Goal: Task Accomplishment & Management: Use online tool/utility

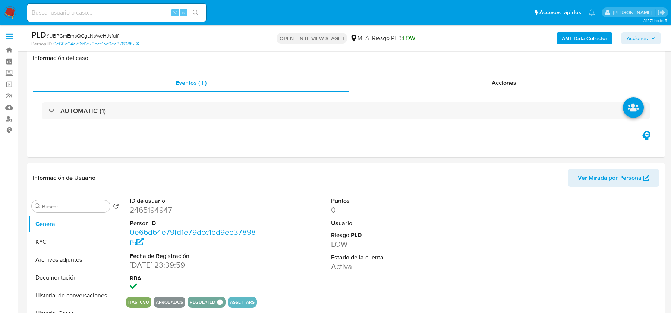
select select "10"
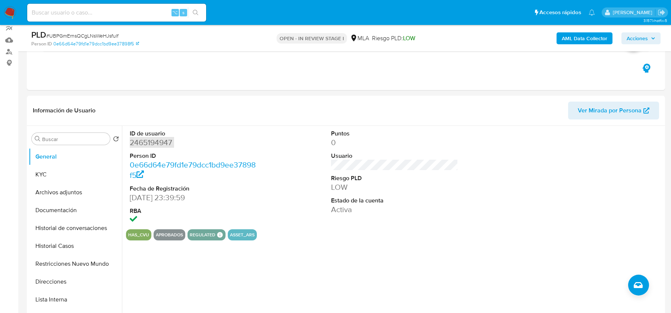
scroll to position [206, 0]
click at [61, 177] on button "KYC" at bounding box center [72, 175] width 87 height 18
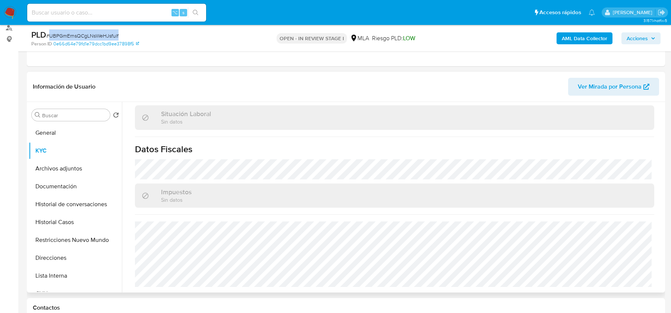
scroll to position [94, 0]
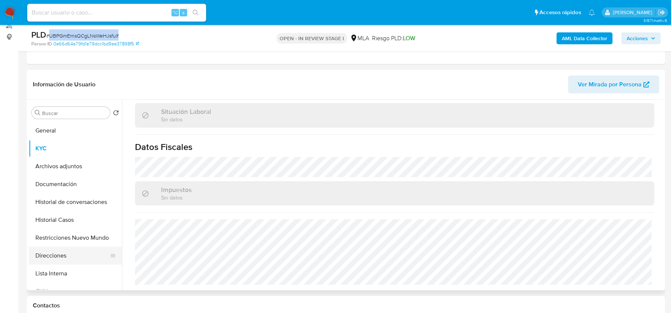
click at [75, 262] on button "Direcciones" at bounding box center [72, 256] width 87 height 18
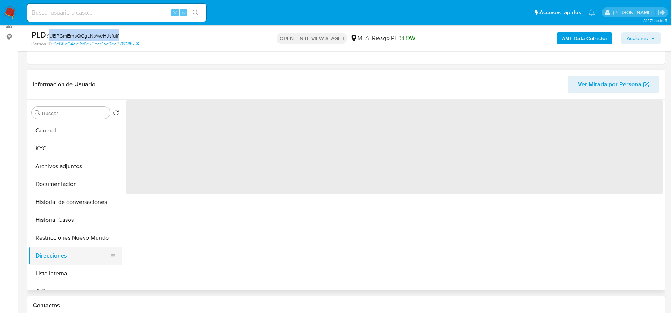
scroll to position [0, 0]
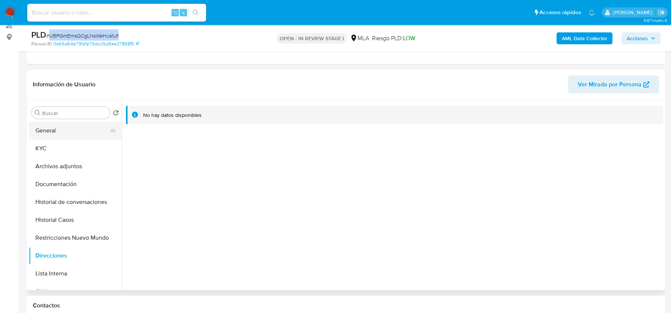
click at [72, 136] on button "General" at bounding box center [72, 131] width 87 height 18
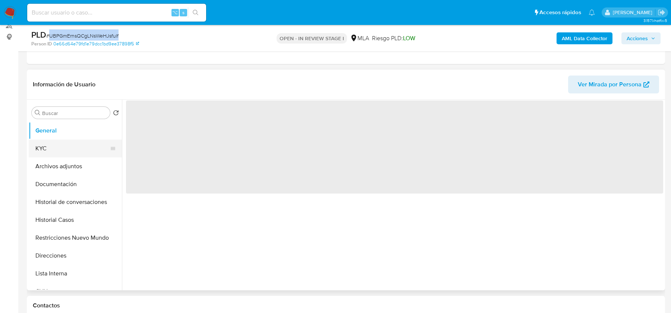
click at [72, 145] on button "KYC" at bounding box center [72, 149] width 87 height 18
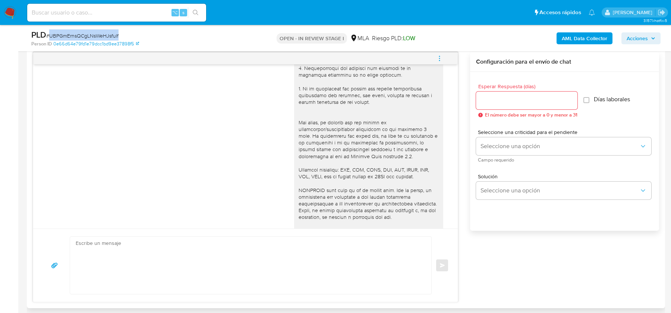
scroll to position [206, 0]
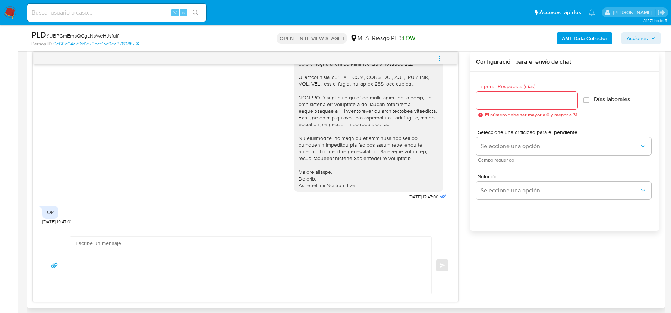
click at [397, 200] on div "18/08/2025 17:47:06" at bounding box center [371, 35] width 154 height 333
drag, startPoint x: 397, startPoint y: 195, endPoint x: 420, endPoint y: 196, distance: 22.7
click at [420, 196] on div "18/08/2025 17:47:06" at bounding box center [371, 35] width 154 height 333
copy span "18/08/202"
copy span "18/08/2025"
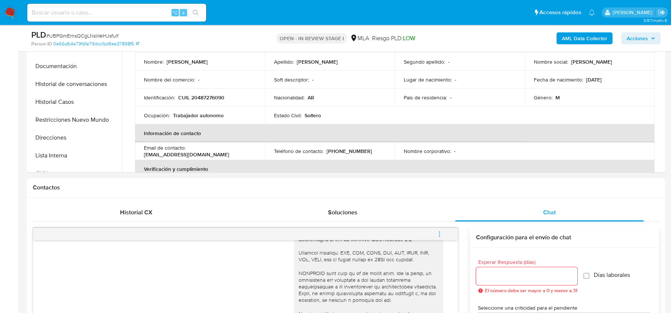
scroll to position [171, 0]
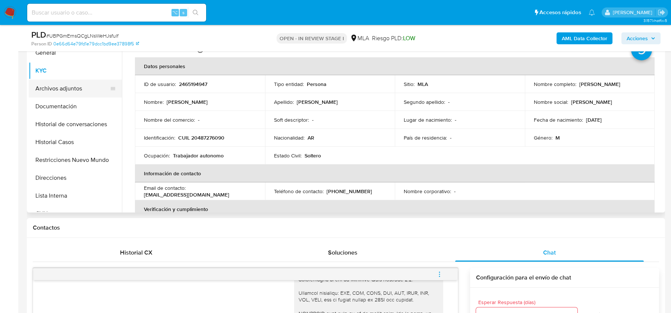
click at [51, 91] on button "Archivos adjuntos" at bounding box center [72, 89] width 87 height 18
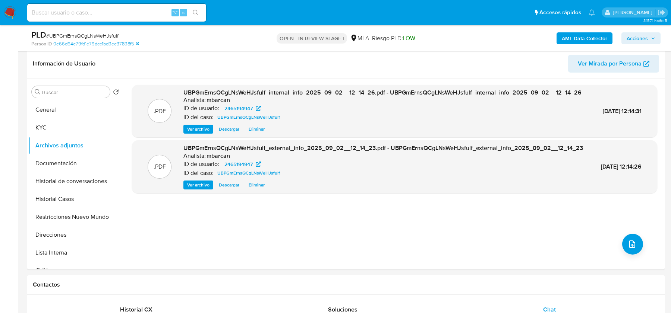
scroll to position [114, 0]
click at [639, 241] on div ".PDF UBPGmErnsQCgLNsWeHJsfulf_internal_info_2025_09_02__12_14_26.pdf - UBPGmErn…" at bounding box center [394, 174] width 525 height 179
click at [631, 245] on icon "upload-file" at bounding box center [632, 244] width 6 height 7
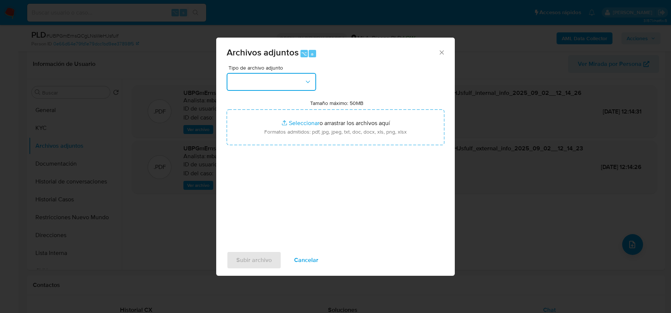
click at [249, 87] on button "button" at bounding box center [271, 82] width 89 height 18
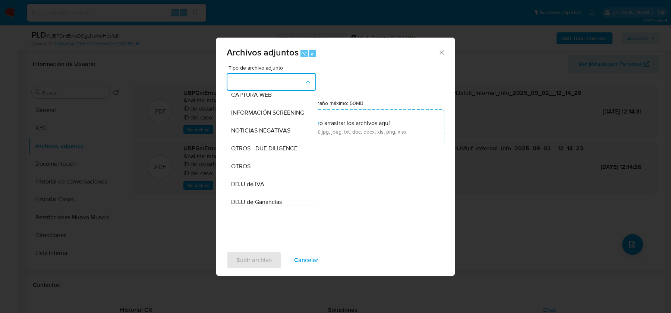
scroll to position [79, 0]
click at [261, 161] on div "OTROS" at bounding box center [269, 166] width 76 height 18
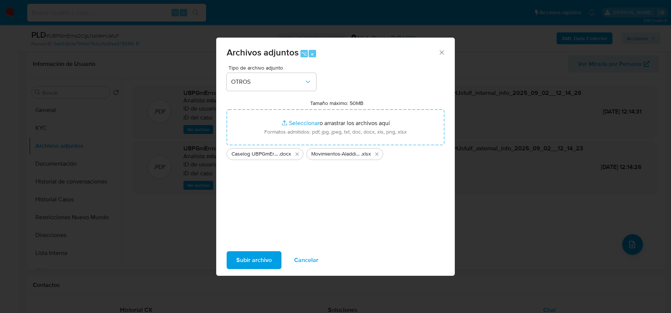
click at [249, 261] on span "Subir archivo" at bounding box center [253, 260] width 35 height 16
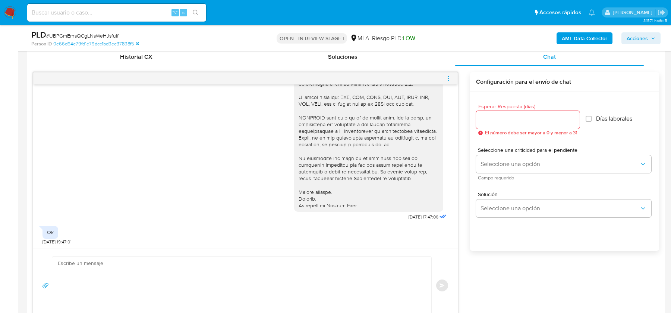
scroll to position [371, 0]
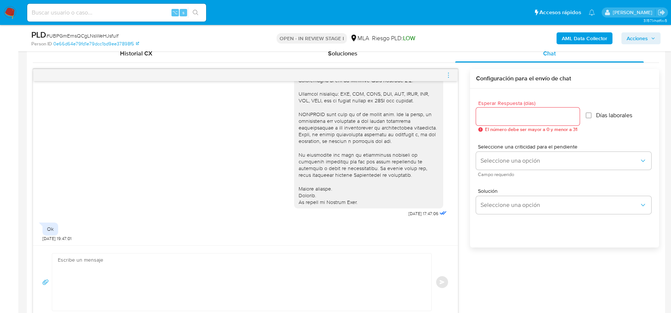
click at [210, 283] on textarea at bounding box center [240, 282] width 364 height 57
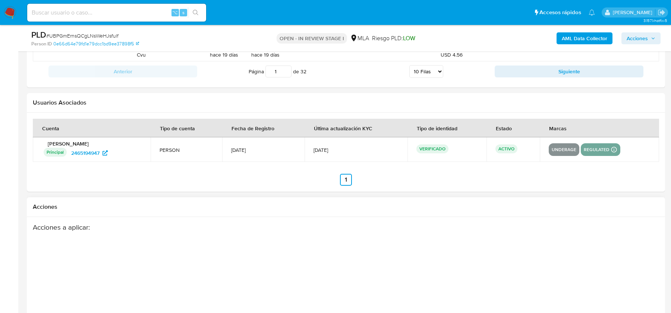
scroll to position [1306, 0]
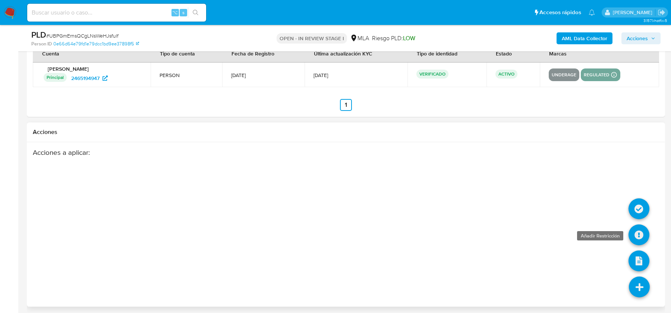
click at [641, 232] on icon at bounding box center [638, 235] width 21 height 21
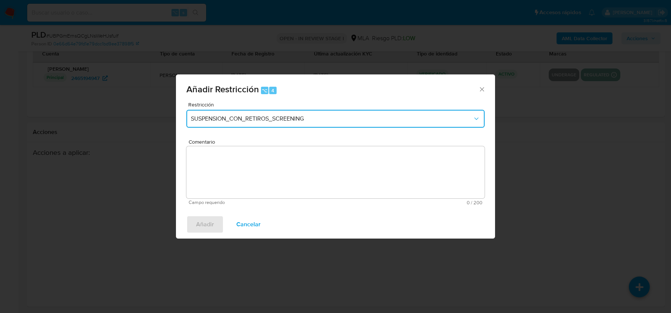
click at [242, 116] on span "SUSPENSION_CON_RETIROS_SCREENING" at bounding box center [332, 118] width 282 height 7
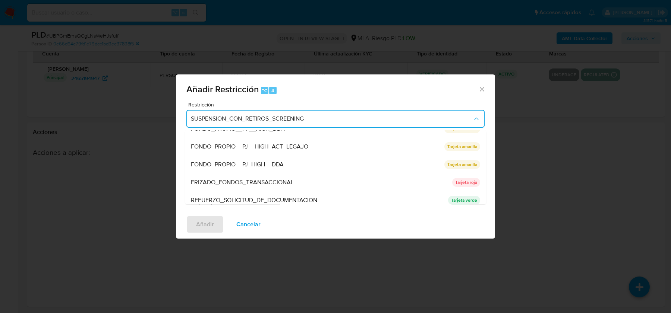
scroll to position [158, 0]
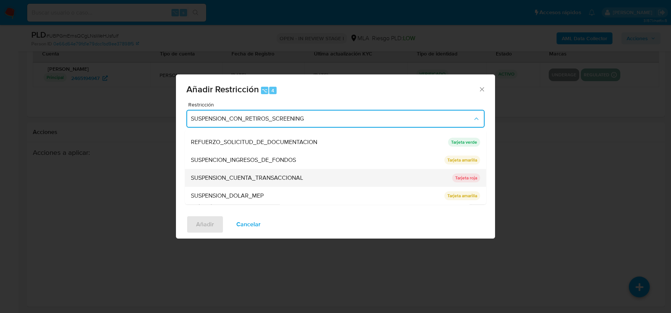
click at [236, 183] on div "SUSPENSION_CUENTA_TRANSACCIONAL" at bounding box center [319, 178] width 257 height 18
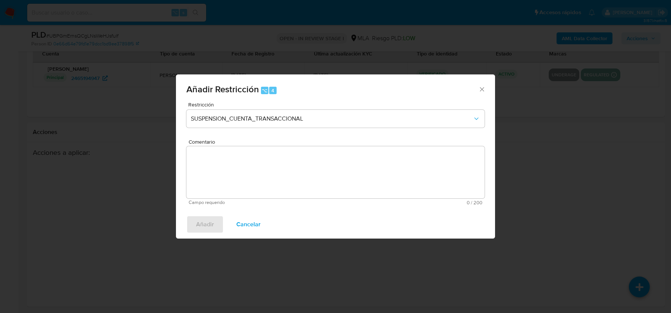
click at [236, 183] on textarea "Comentario" at bounding box center [335, 172] width 298 height 52
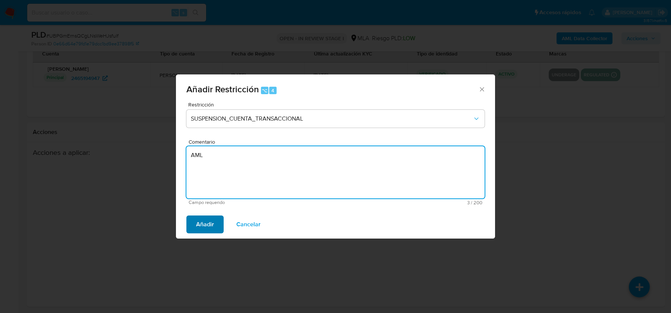
type textarea "AML"
click at [197, 226] on span "Añadir" at bounding box center [205, 224] width 18 height 16
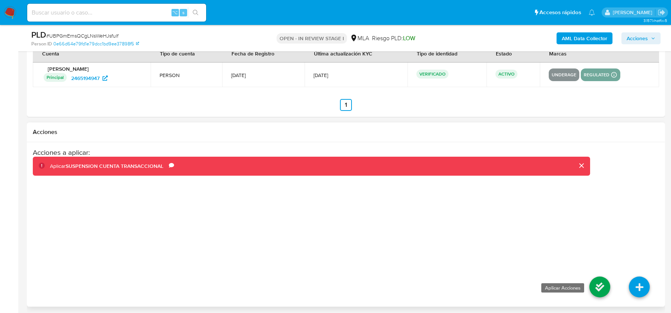
click at [600, 279] on icon at bounding box center [599, 287] width 21 height 21
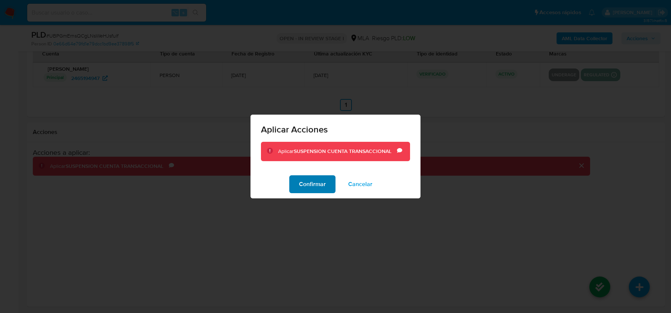
click at [307, 183] on span "Confirmar" at bounding box center [312, 184] width 27 height 16
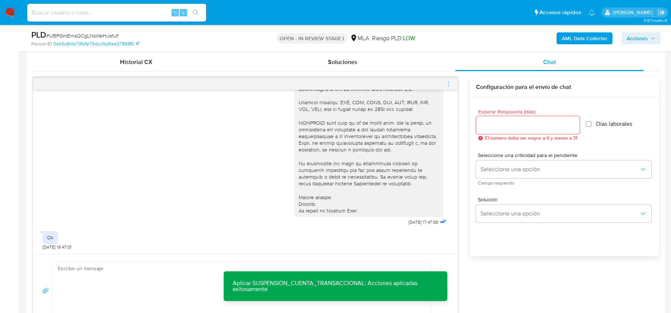
click at [162, 278] on textarea at bounding box center [240, 290] width 364 height 57
paste textarea "Hola XXX, Muchas gracias por tu respuesta. Analizamos tu caso y verificamos que…"
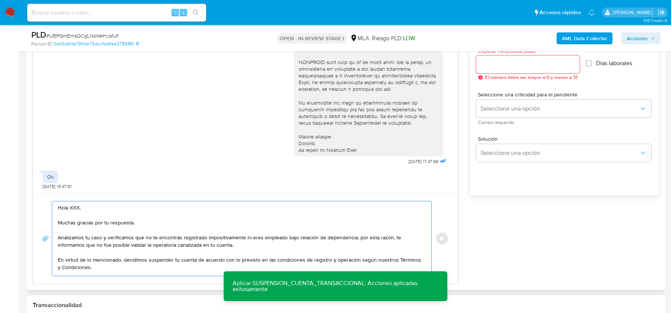
scroll to position [446, 0]
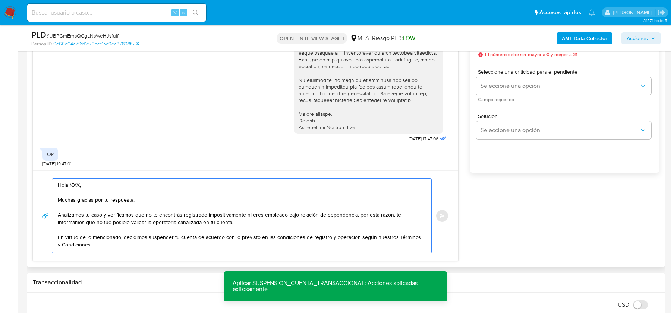
click at [74, 184] on textarea "Hola XXX, Muchas gracias por tu respuesta. Analizamos tu caso y verificamos que…" at bounding box center [240, 216] width 364 height 75
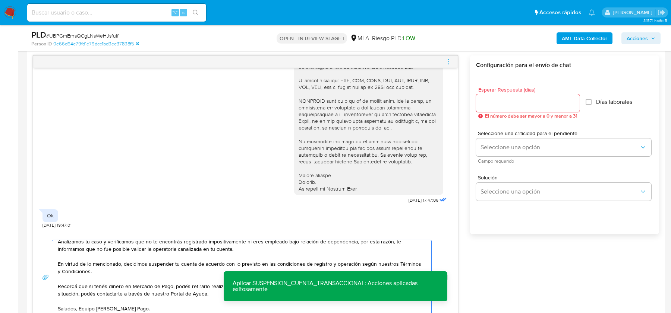
scroll to position [379, 0]
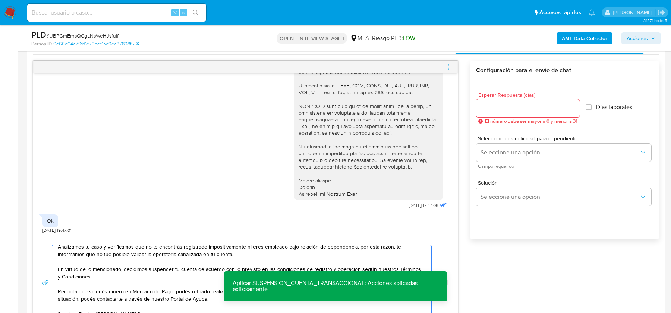
type textarea "Hola, Muchas gracias por tu respuesta. Analizamos tu caso y verificamos que no …"
click at [522, 104] on input "Esperar Respuesta (días)" at bounding box center [528, 109] width 104 height 10
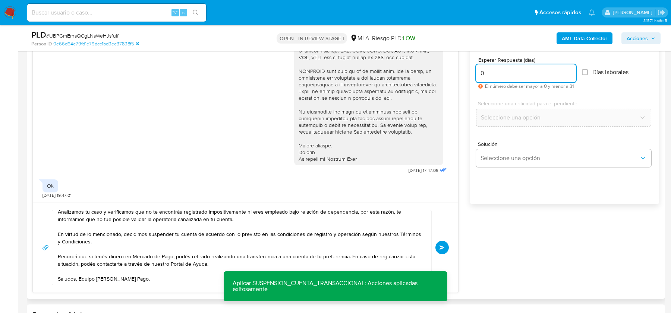
scroll to position [415, 0]
type input "0"
click at [445, 239] on div "Hola, Muchas gracias por tu respuesta. Analizamos tu caso y verificamos que no …" at bounding box center [245, 246] width 406 height 75
click at [441, 250] on button "Enviar" at bounding box center [441, 246] width 13 height 13
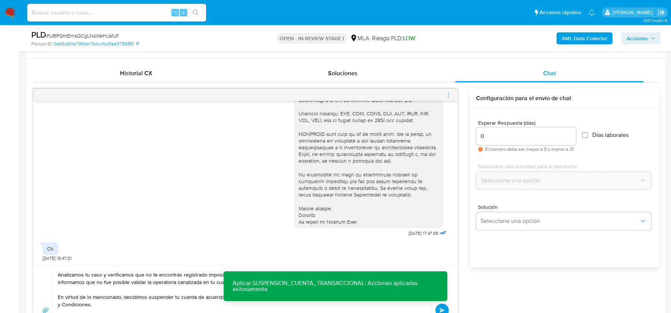
scroll to position [0, 0]
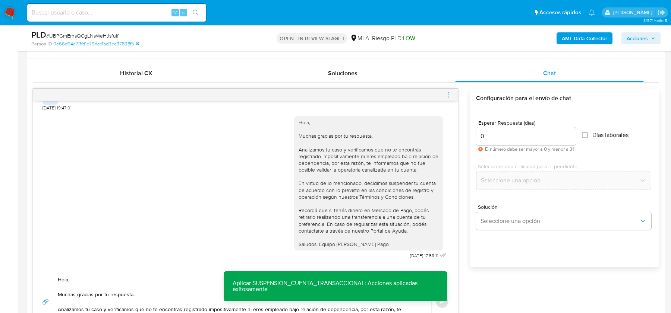
click at [448, 95] on icon "menu-action" at bounding box center [448, 95] width 7 height 7
click at [384, 80] on li "Cerrar conversación" at bounding box center [407, 79] width 76 height 13
click at [96, 37] on span "# UBPGmErnsQCgLNsWeHJsfulf" at bounding box center [82, 35] width 72 height 7
copy span "UBPGmErnsQCgLNsWeHJsfulf"
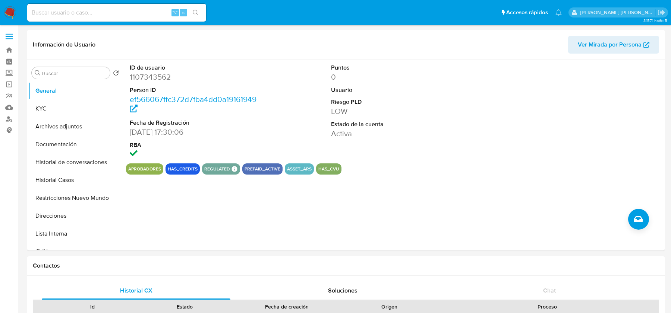
select select "10"
click at [42, 114] on button "KYC" at bounding box center [72, 109] width 87 height 18
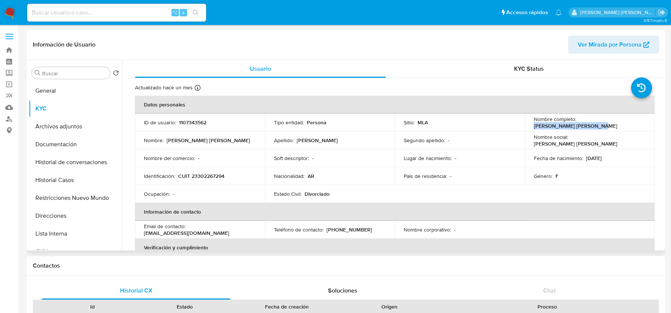
drag, startPoint x: 576, startPoint y: 122, endPoint x: 640, endPoint y: 122, distance: 64.1
click at [640, 122] on div "Nombre completo : Carina Alejandra Pacheco" at bounding box center [589, 122] width 112 height 13
copy p "Carina Alejandra Pacheco"
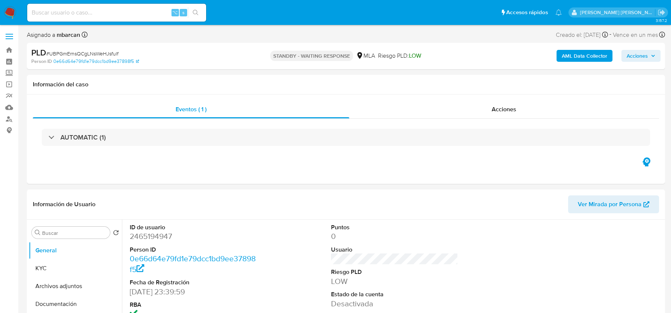
select select "10"
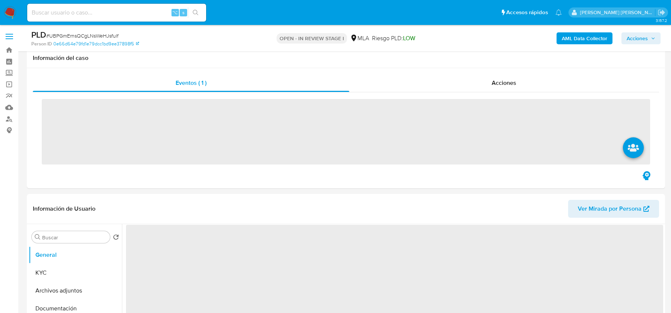
scroll to position [145, 0]
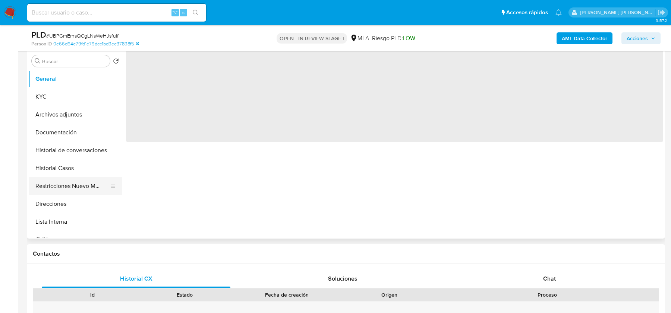
click at [60, 187] on button "Restricciones Nuevo Mundo" at bounding box center [72, 186] width 87 height 18
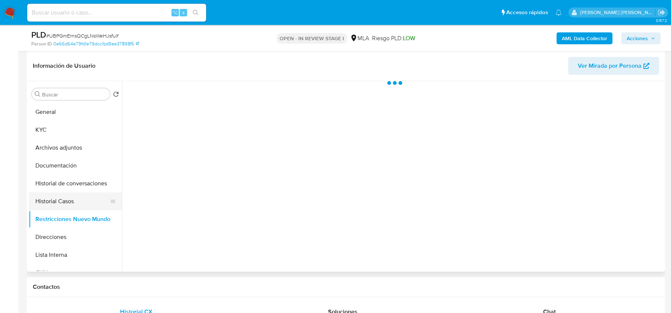
scroll to position [94, 0]
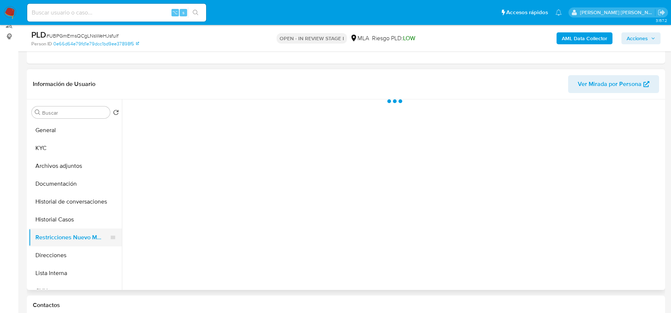
select select "10"
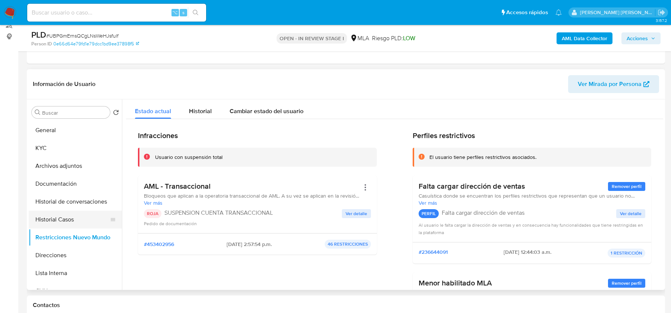
click at [57, 216] on button "Historial Casos" at bounding box center [72, 220] width 87 height 18
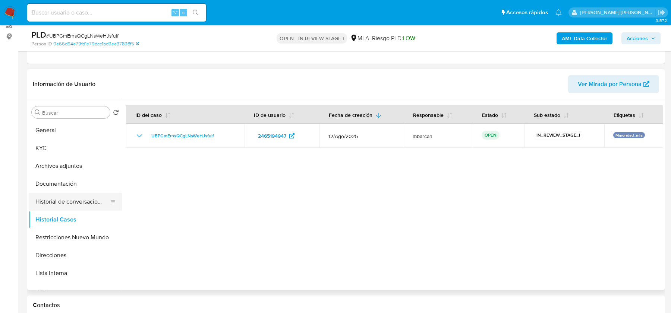
click at [58, 199] on button "Historial de conversaciones" at bounding box center [72, 202] width 87 height 18
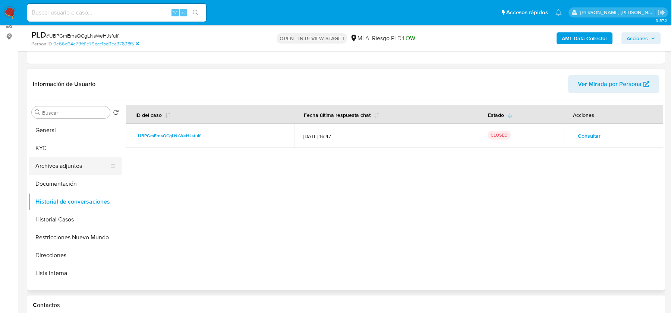
click at [57, 162] on button "Archivos adjuntos" at bounding box center [72, 166] width 87 height 18
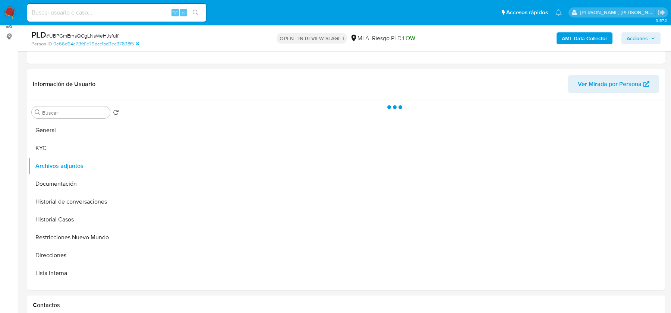
click at [633, 37] on span "Acciones" at bounding box center [636, 38] width 21 height 12
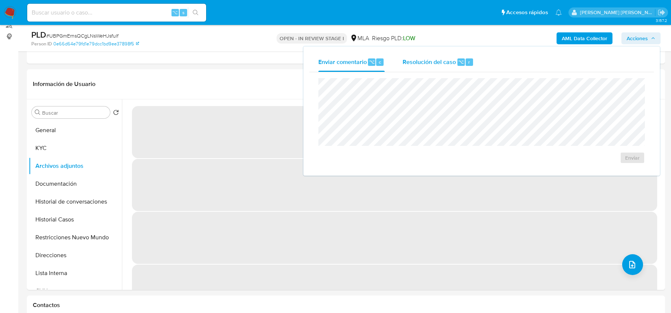
click at [426, 63] on span "Resolución del caso" at bounding box center [428, 61] width 53 height 9
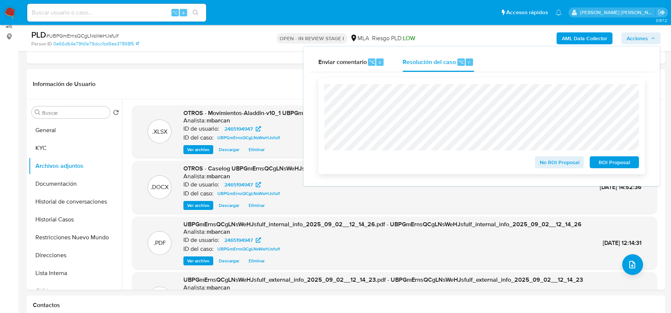
click at [617, 168] on span "ROI Proposal" at bounding box center [614, 162] width 39 height 10
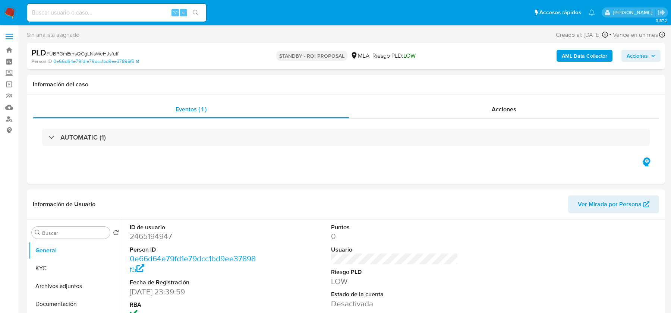
select select "10"
click at [139, 11] on input at bounding box center [116, 13] width 179 height 10
click at [1, 16] on nav "Pausado Ver notificaciones ⌥ s Accesos rápidos Presiona las siguientes teclas p…" at bounding box center [335, 12] width 671 height 25
click at [10, 15] on img at bounding box center [10, 12] width 13 height 13
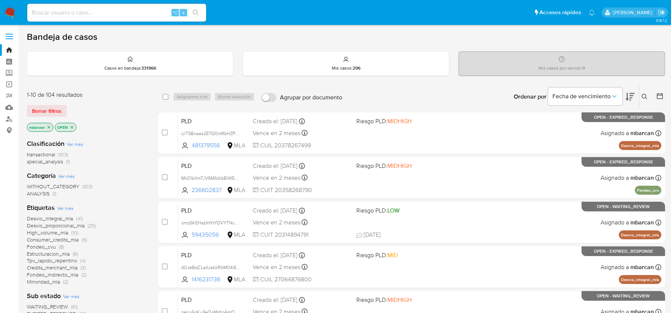
click at [643, 97] on icon at bounding box center [644, 97] width 6 height 6
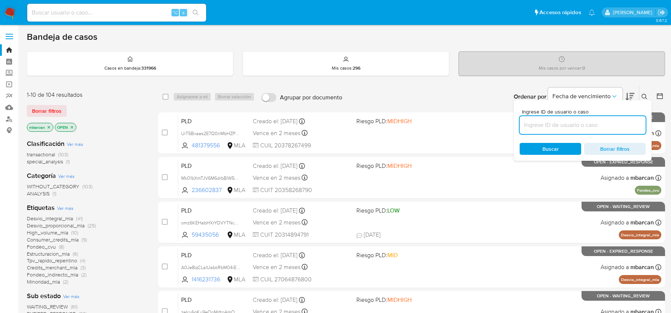
click at [591, 121] on input at bounding box center [582, 125] width 126 height 10
type input "YZA0ps3V19XzUfv9ZTiwyU8I"
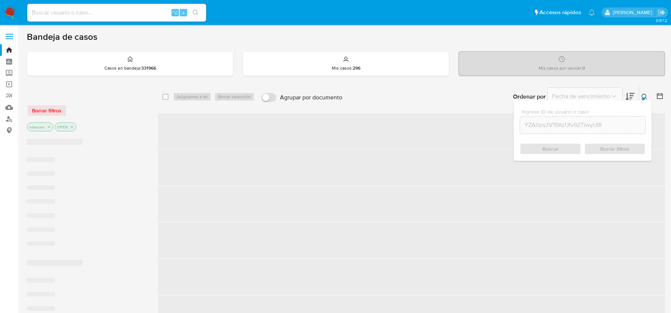
click at [643, 94] on icon at bounding box center [644, 97] width 6 height 6
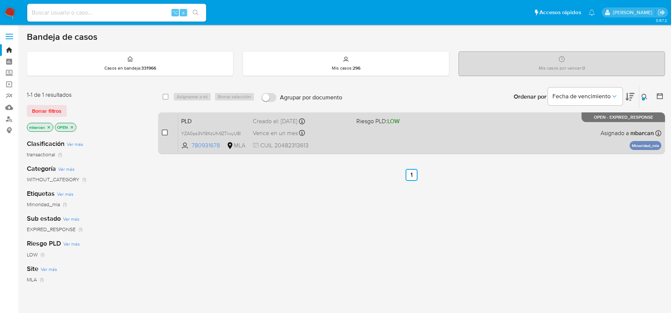
click at [165, 130] on input "checkbox" at bounding box center [165, 133] width 6 height 6
checkbox input "true"
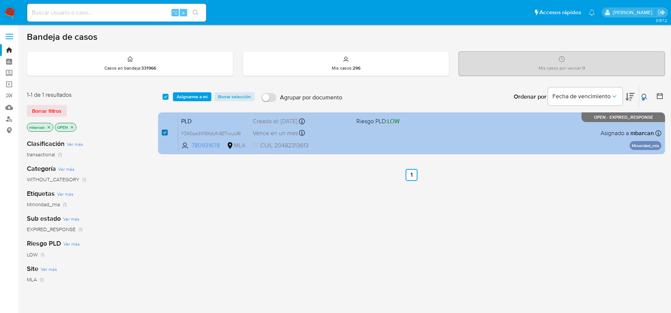
checkbox input "true"
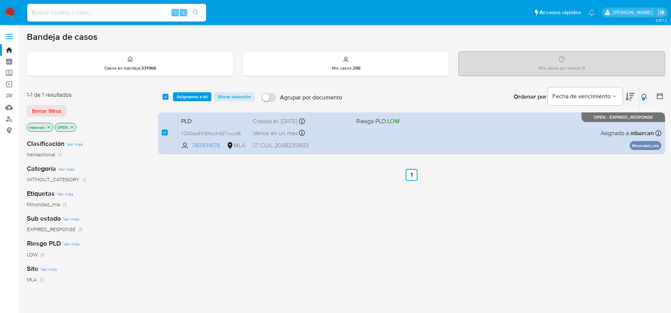
click at [187, 104] on div "select-all-cases-checkbox Asignarme a mí Borrar selección Agrupar por documento…" at bounding box center [411, 96] width 507 height 23
click at [192, 95] on span "Asignarme a mí" at bounding box center [192, 96] width 31 height 7
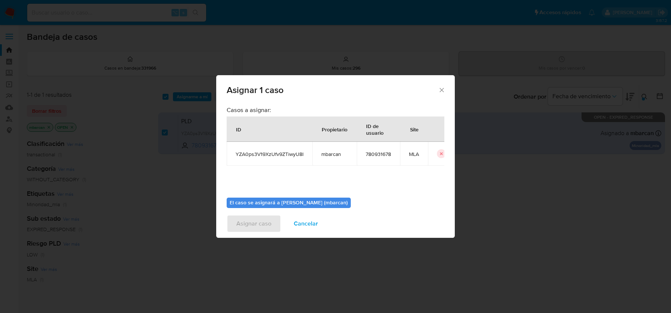
scroll to position [38, 0]
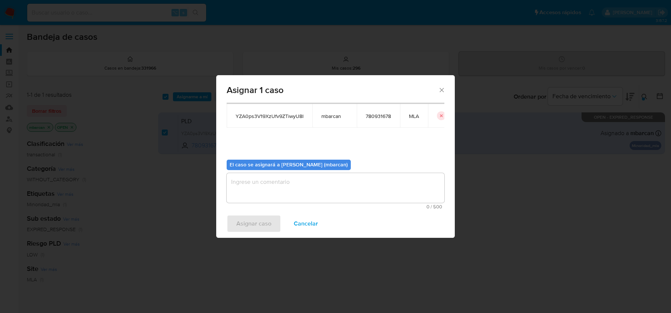
click at [294, 188] on textarea "assign-modal" at bounding box center [336, 188] width 218 height 30
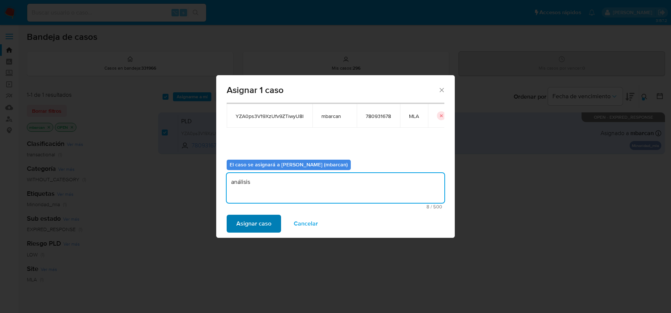
type textarea "análisis"
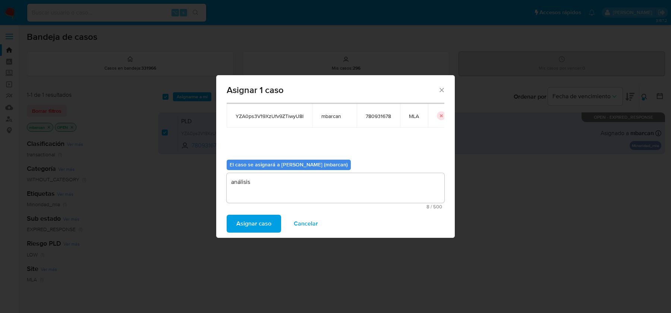
click at [257, 228] on span "Asignar caso" at bounding box center [253, 224] width 35 height 16
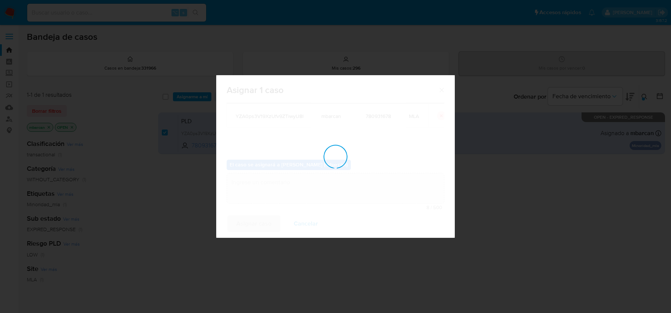
checkbox input "false"
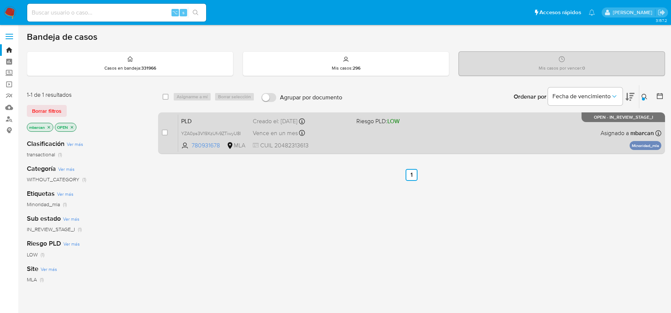
click at [222, 120] on span "PLD" at bounding box center [214, 121] width 66 height 10
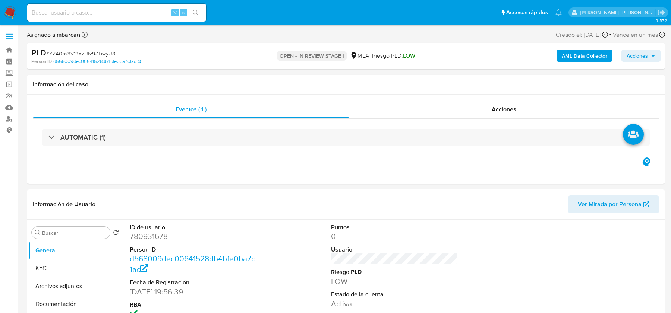
click at [94, 56] on span "# YZA0ps3V19XzUfv9ZTiwyU8I" at bounding box center [81, 53] width 70 height 7
select select "10"
click at [94, 56] on span "# YZA0ps3V19XzUfv9ZTiwyU8I" at bounding box center [81, 53] width 70 height 7
click at [88, 54] on span "# YZA0ps3V19XzUfv9ZTiwyU8I" at bounding box center [81, 53] width 70 height 7
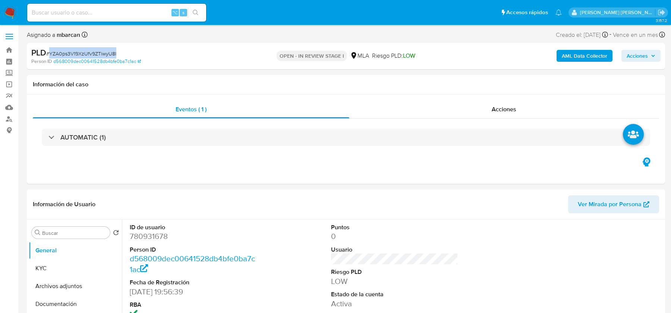
click at [88, 54] on span "# YZA0ps3V19XzUfv9ZTiwyU8I" at bounding box center [81, 53] width 70 height 7
copy span "YZA0ps3V19XzUfv9ZTiwyU8I"
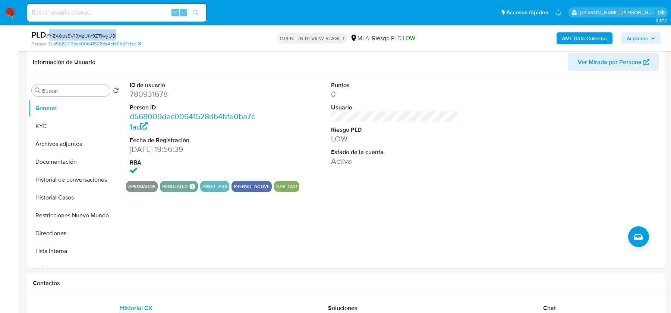
scroll to position [319, 0]
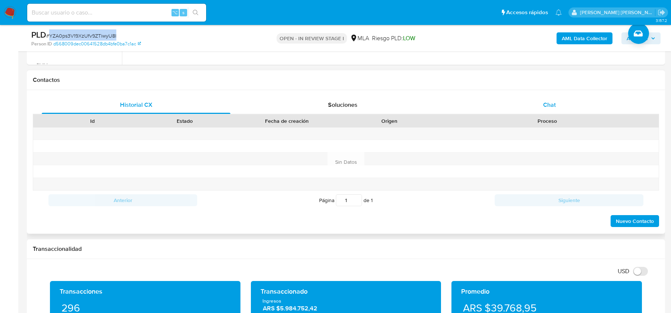
click at [538, 107] on div "Chat" at bounding box center [549, 105] width 189 height 18
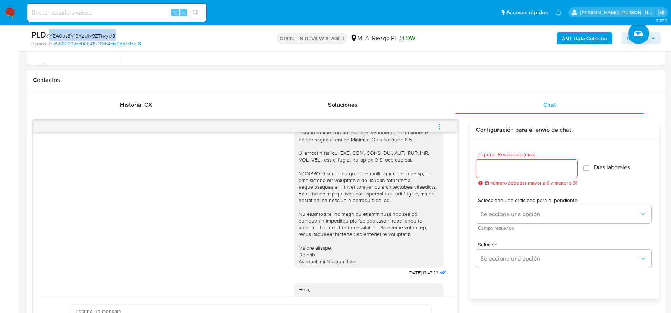
scroll to position [341, 0]
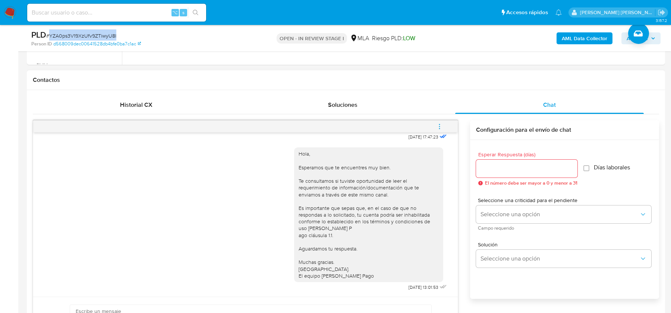
copy span "YZA0ps3V19XzUfv9ZTiwyU8I"
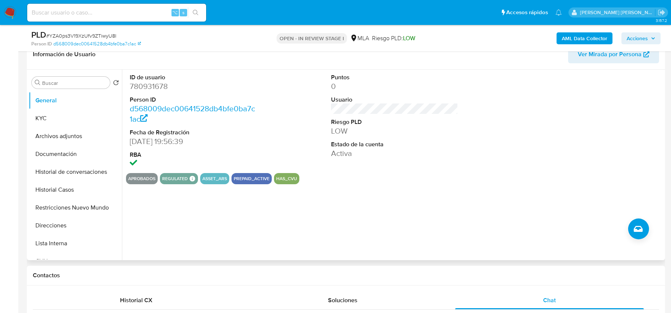
click at [154, 86] on dd "780931678" at bounding box center [193, 86] width 127 height 10
copy dd "780931678"
click at [50, 114] on button "KYC" at bounding box center [72, 119] width 87 height 18
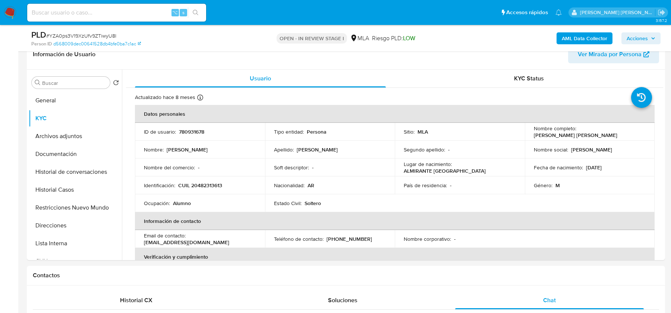
scroll to position [368, 0]
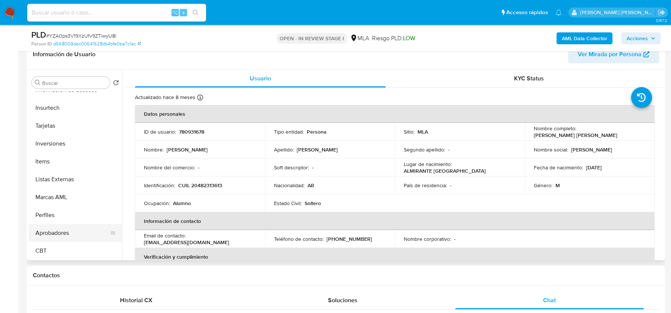
click at [47, 231] on button "Aprobadores" at bounding box center [72, 233] width 87 height 18
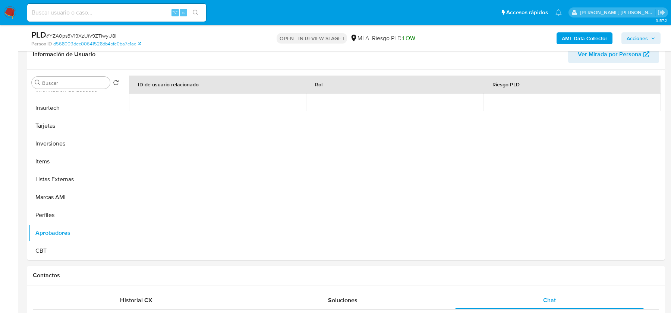
click at [567, 40] on b "AML Data Collector" at bounding box center [583, 38] width 45 height 12
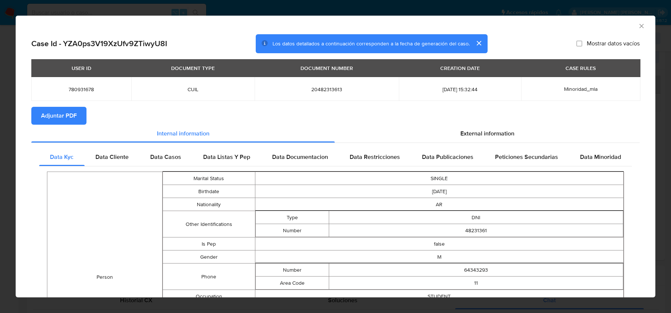
click at [62, 110] on span "Adjuntar PDF" at bounding box center [59, 116] width 36 height 16
click at [495, 131] on span "External information" at bounding box center [487, 135] width 54 height 9
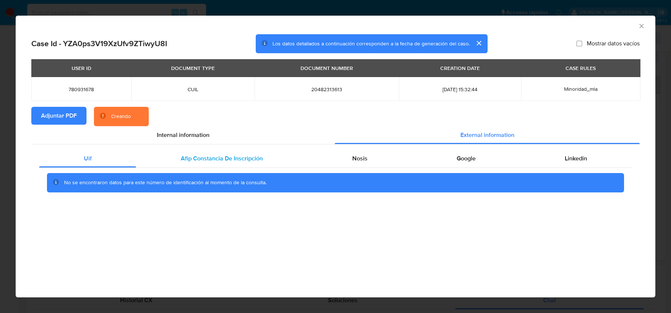
click at [200, 163] on div "Afip Constancia De Inscripción" at bounding box center [221, 159] width 171 height 18
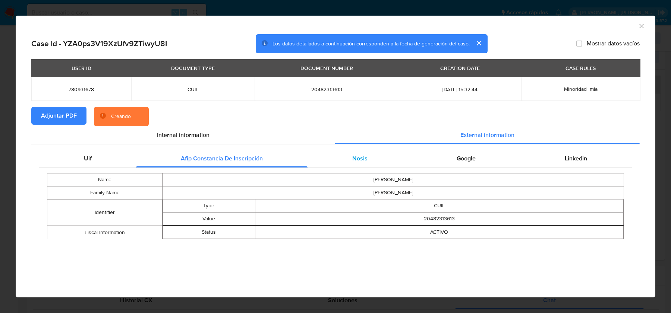
click at [367, 156] on div "Nosis" at bounding box center [359, 159] width 104 height 18
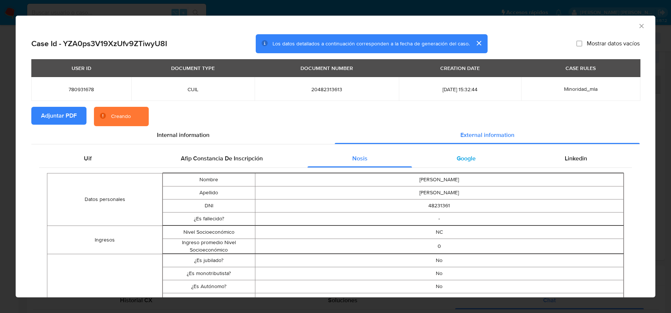
click at [446, 159] on div "Google" at bounding box center [466, 159] width 108 height 18
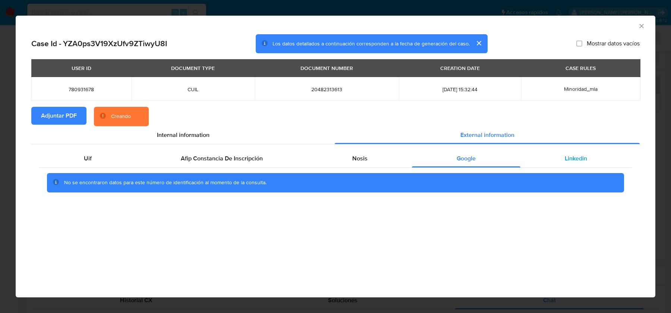
click at [549, 156] on div "Linkedin" at bounding box center [575, 159] width 111 height 18
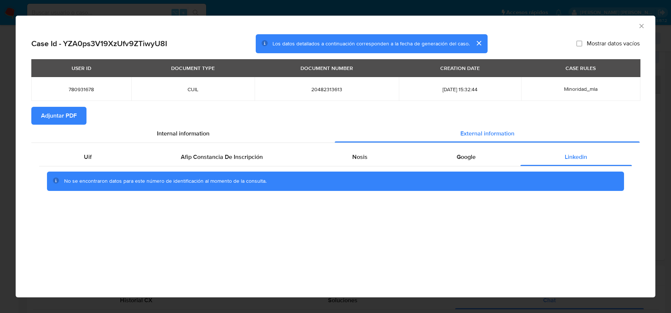
click at [642, 28] on icon "Cerrar ventana" at bounding box center [640, 25] width 7 height 7
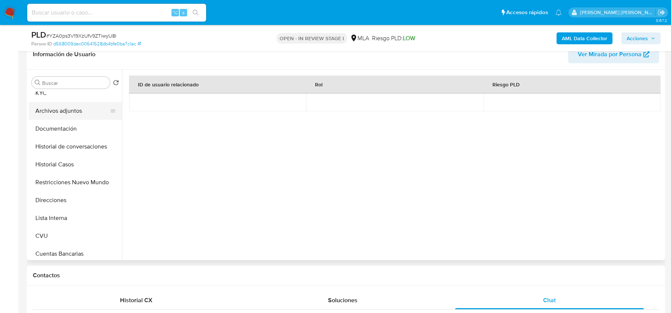
scroll to position [0, 0]
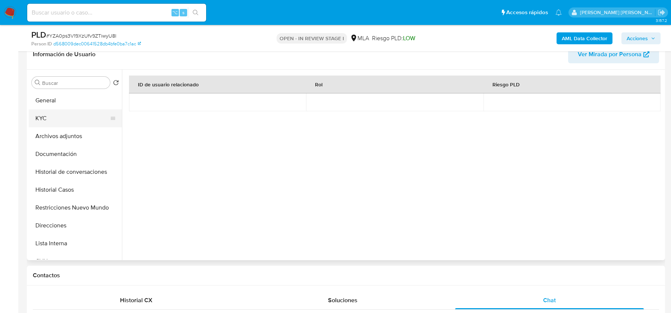
click at [55, 121] on button "KYC" at bounding box center [72, 119] width 87 height 18
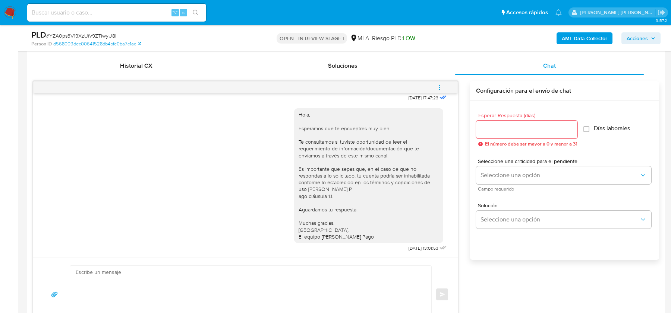
scroll to position [323, 0]
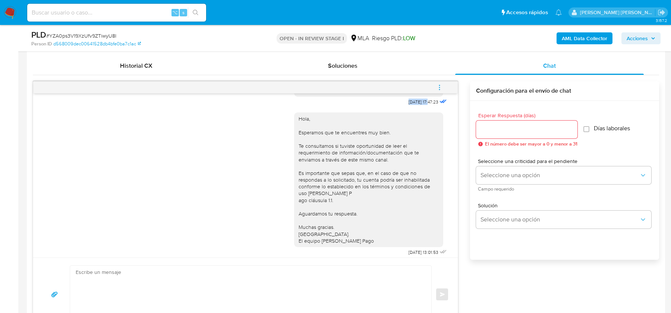
drag, startPoint x: 399, startPoint y: 107, endPoint x: 422, endPoint y: 107, distance: 22.7
click at [422, 105] on span "18/08/2025 17:47:23" at bounding box center [423, 102] width 30 height 6
copy span "[DATE]"
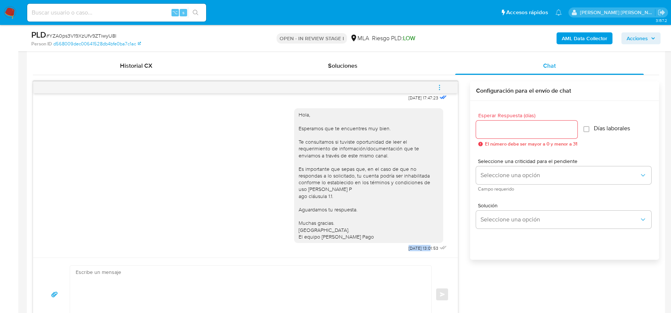
drag, startPoint x: 396, startPoint y: 247, endPoint x: 423, endPoint y: 247, distance: 27.2
click at [423, 247] on div "Hola, Esperamos que te encuentres muy bien. Te consultamos si tuviste oportunid…" at bounding box center [371, 178] width 154 height 151
copy span "22/08/2025"
click at [441, 86] on icon "menu-action" at bounding box center [439, 87] width 7 height 7
click at [376, 72] on li "Cerrar conversación" at bounding box center [389, 72] width 76 height 13
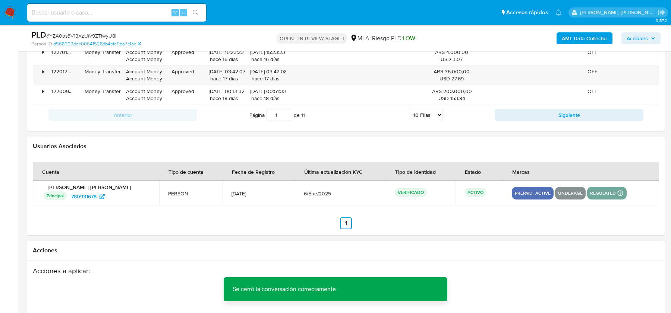
scroll to position [1306, 0]
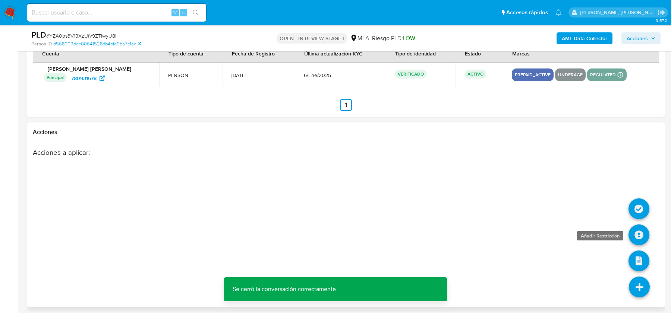
click at [640, 228] on icon at bounding box center [638, 235] width 21 height 21
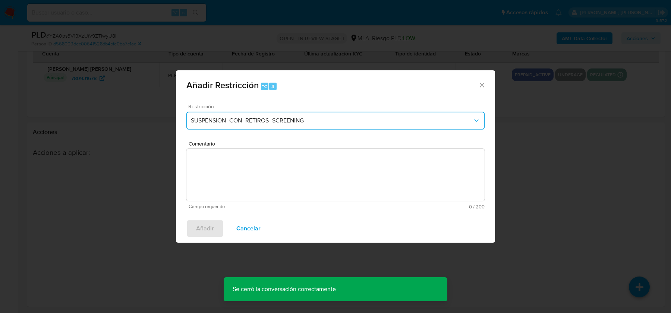
click at [284, 119] on span "SUSPENSION_CON_RETIROS_SCREENING" at bounding box center [332, 120] width 282 height 7
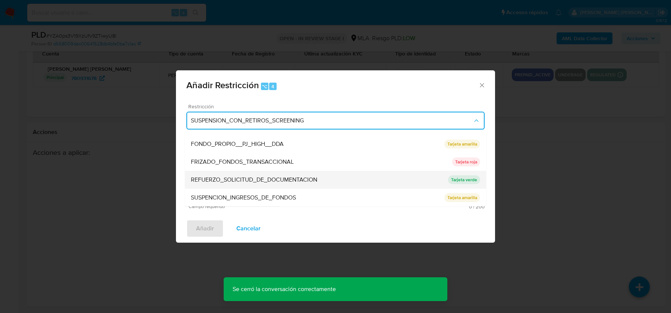
scroll to position [158, 0]
click at [270, 179] on span "SUSPENSION_CUENTA_TRANSACCIONAL" at bounding box center [247, 179] width 112 height 7
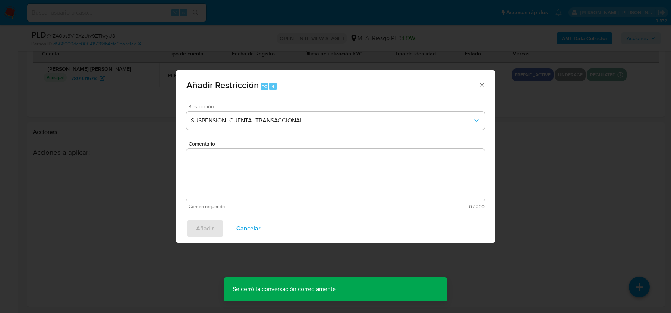
click at [270, 179] on textarea "Comentario" at bounding box center [335, 175] width 298 height 52
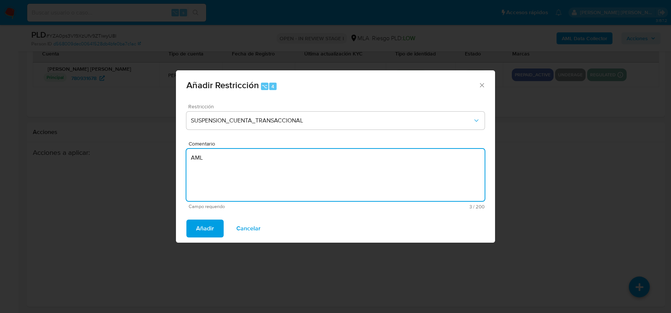
type textarea "AML"
click at [194, 240] on div "Añadir Cancelar" at bounding box center [335, 229] width 319 height 28
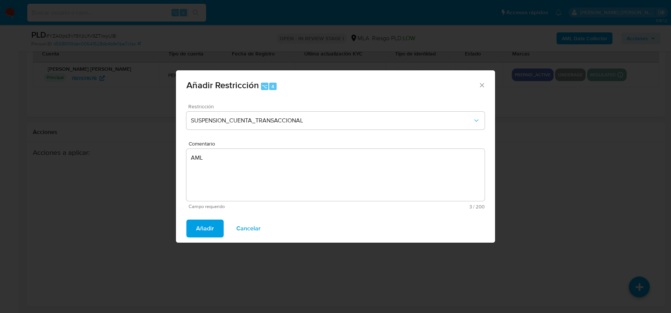
click at [194, 232] on button "Añadir" at bounding box center [204, 229] width 37 height 18
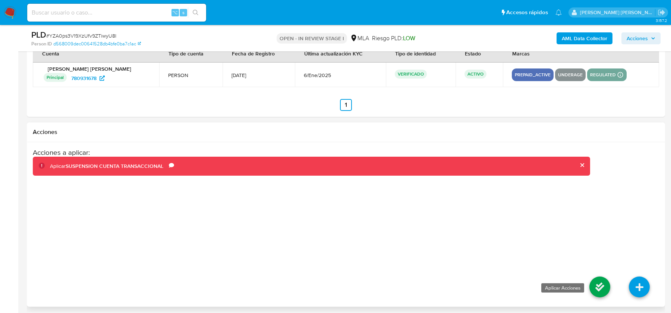
click at [595, 282] on icon at bounding box center [599, 287] width 21 height 21
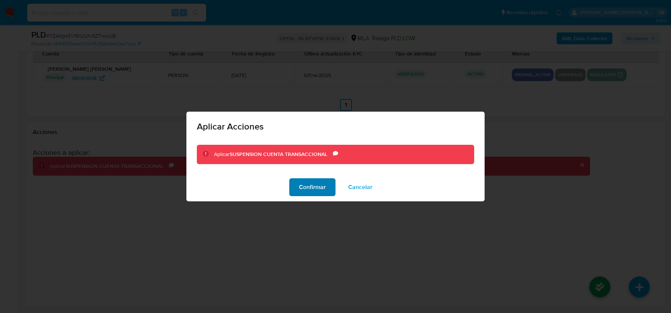
click at [298, 186] on button "Confirmar" at bounding box center [312, 187] width 46 height 18
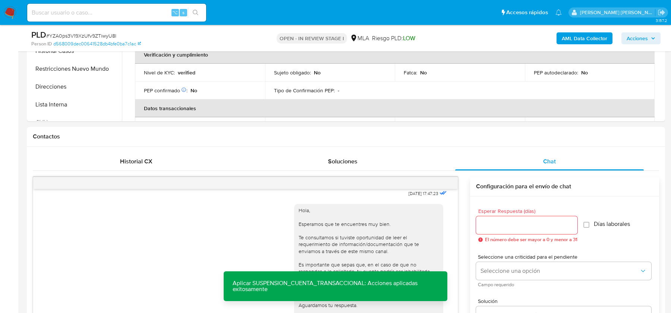
scroll to position [204, 0]
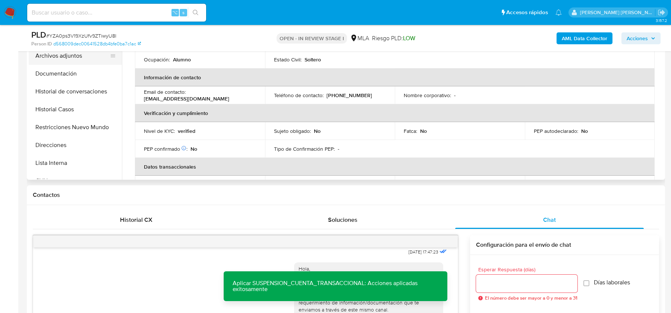
click at [67, 57] on button "Archivos adjuntos" at bounding box center [72, 56] width 87 height 18
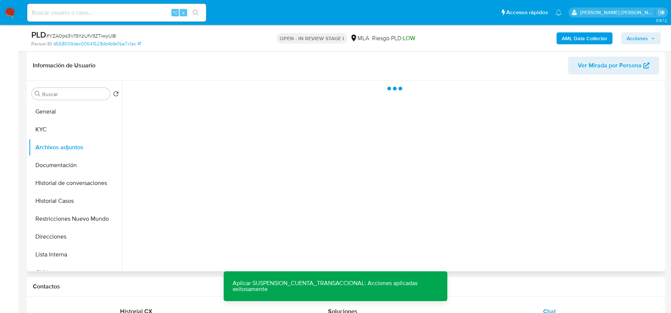
scroll to position [112, 0]
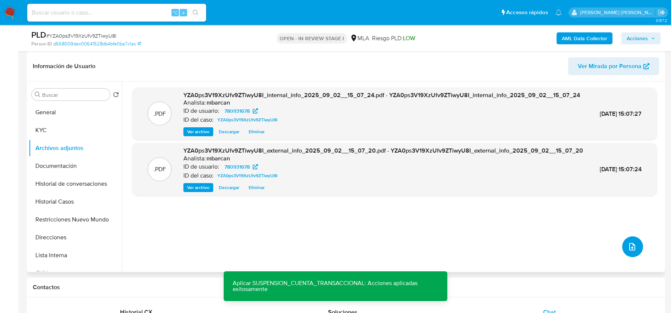
click at [624, 248] on button "upload-file" at bounding box center [632, 247] width 21 height 21
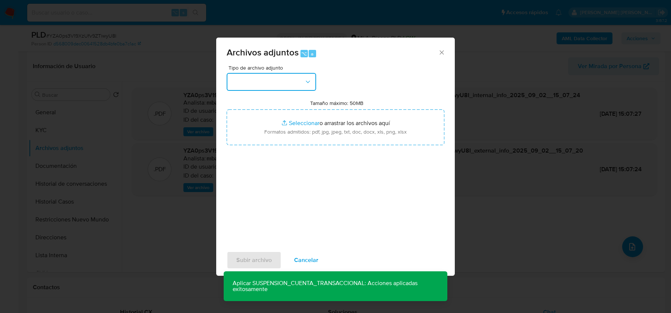
click at [275, 85] on button "button" at bounding box center [271, 82] width 89 height 18
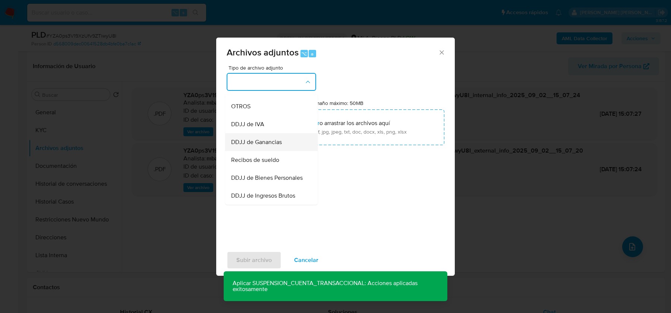
scroll to position [138, 0]
click at [247, 104] on span "OTROS" at bounding box center [240, 107] width 19 height 7
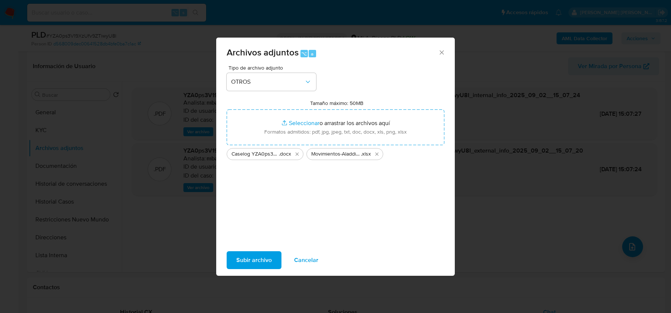
click at [259, 258] on span "Subir archivo" at bounding box center [253, 260] width 35 height 16
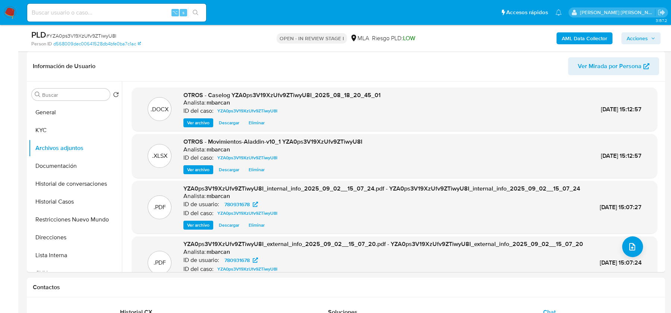
click at [574, 40] on b "AML Data Collector" at bounding box center [583, 38] width 45 height 12
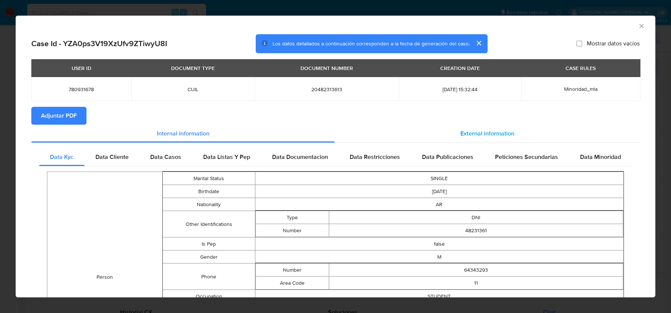
click at [479, 138] on div "External information" at bounding box center [487, 134] width 305 height 18
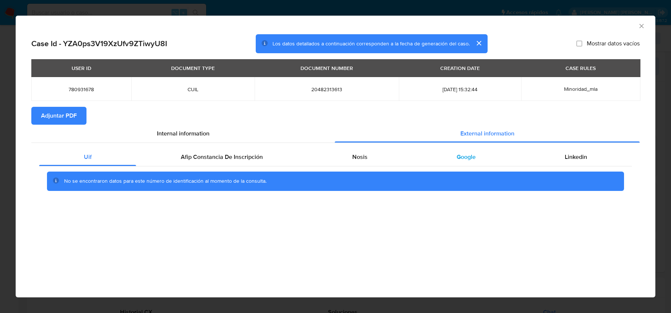
click at [474, 159] on span "Google" at bounding box center [465, 157] width 19 height 9
click at [643, 23] on icon "Cerrar ventana" at bounding box center [640, 25] width 7 height 7
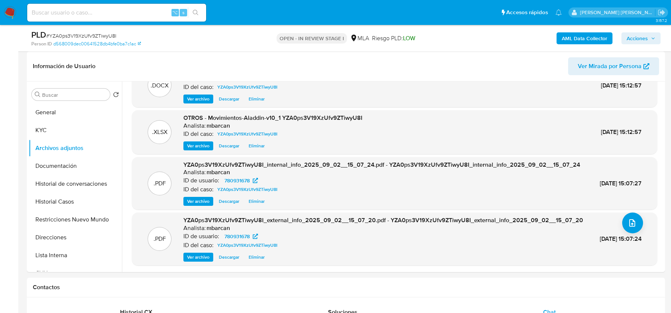
scroll to position [0, 0]
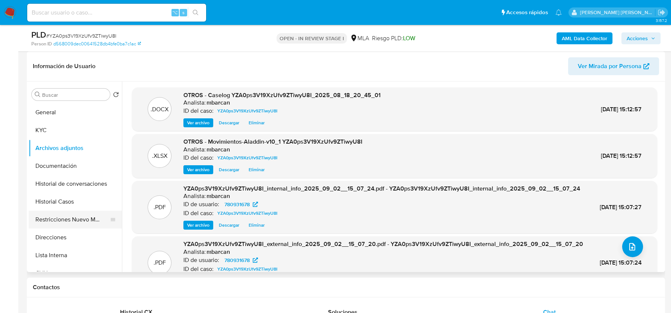
click at [56, 226] on button "Restricciones Nuevo Mundo" at bounding box center [72, 220] width 87 height 18
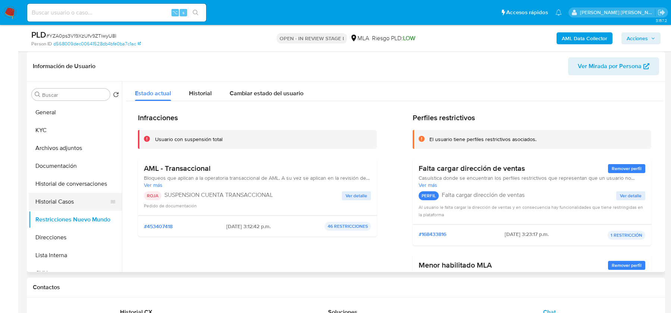
click at [54, 197] on button "Historial Casos" at bounding box center [72, 202] width 87 height 18
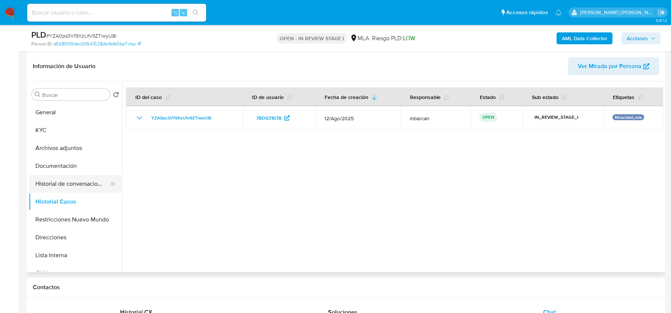
click at [66, 180] on button "Historial de conversaciones" at bounding box center [72, 184] width 87 height 18
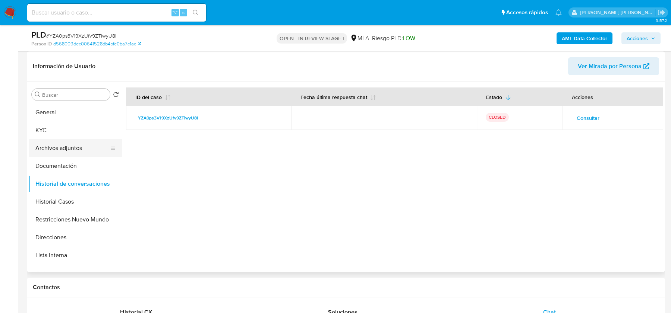
click at [58, 144] on button "Archivos adjuntos" at bounding box center [72, 148] width 87 height 18
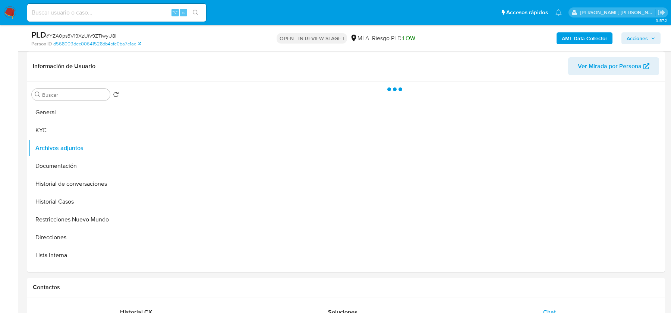
click at [635, 38] on span "Acciones" at bounding box center [636, 38] width 21 height 12
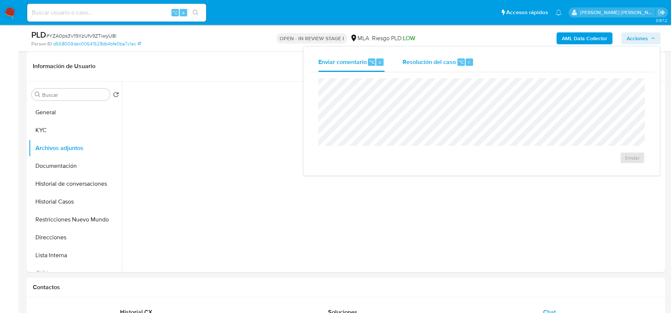
click at [431, 57] on div "Resolución del caso ⌥ r" at bounding box center [437, 62] width 71 height 19
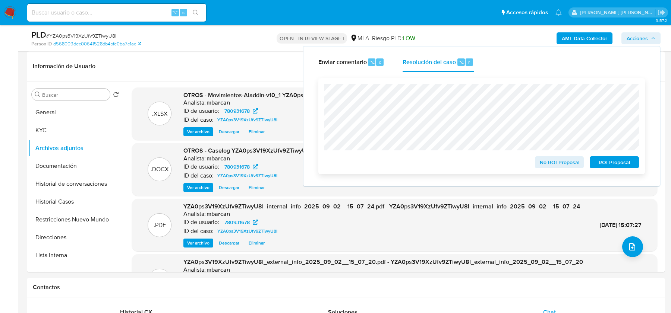
click at [606, 159] on span "ROI Proposal" at bounding box center [614, 162] width 39 height 10
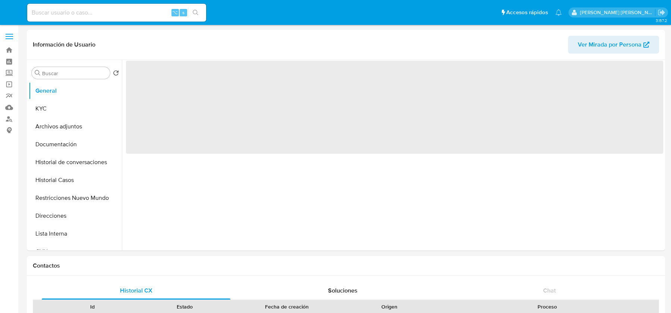
select select "10"
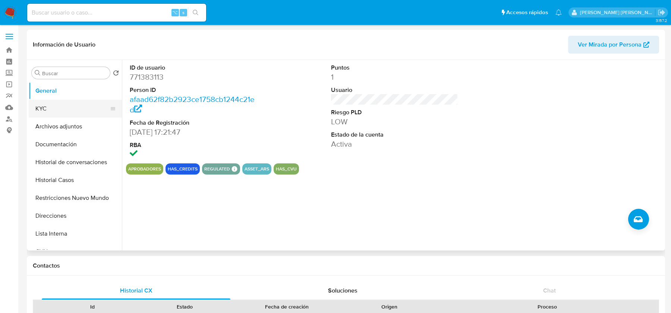
click at [58, 106] on button "KYC" at bounding box center [72, 109] width 87 height 18
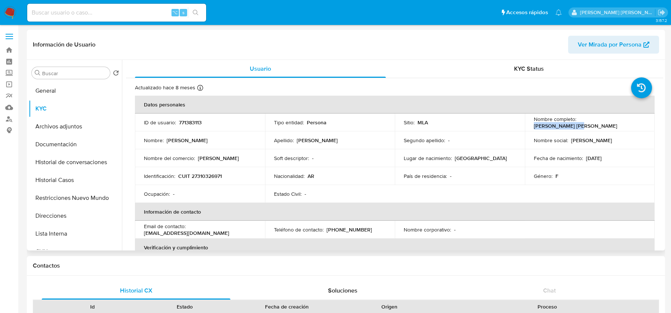
drag, startPoint x: 577, startPoint y: 121, endPoint x: 621, endPoint y: 121, distance: 44.7
click at [621, 121] on div "Nombre completo : [PERSON_NAME] [PERSON_NAME]" at bounding box center [589, 122] width 112 height 13
copy p "[PERSON_NAME] [PERSON_NAME]"
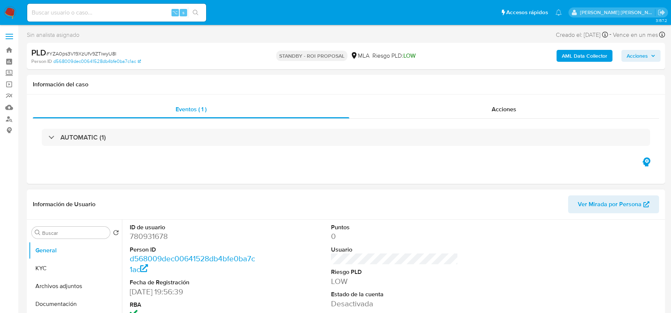
select select "10"
click at [10, 18] on img at bounding box center [10, 12] width 13 height 13
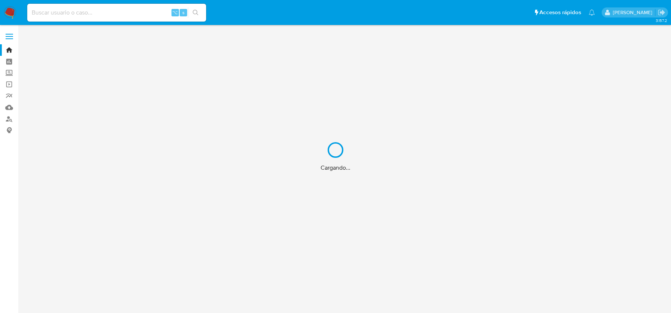
click at [120, 12] on div "Cargando..." at bounding box center [335, 156] width 671 height 313
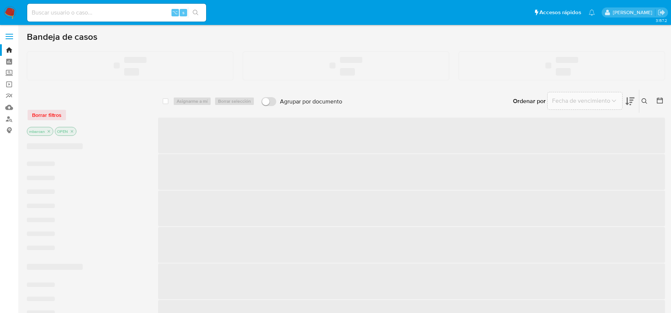
click at [76, 13] on input at bounding box center [116, 13] width 179 height 10
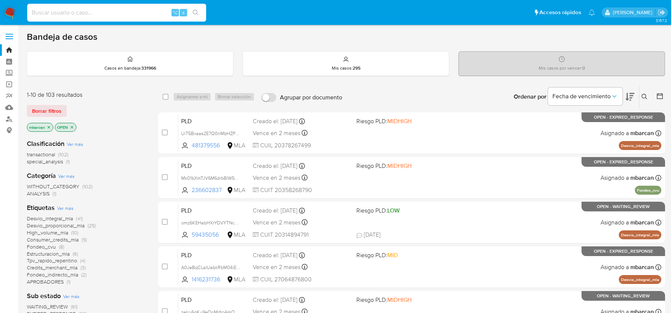
paste input "GDjlPqk0rtHJHV7SNBfK7Dg2"
type input "GDjlPqk0rtHJHV7SNBfK7Dg2"
click at [643, 95] on icon at bounding box center [644, 97] width 6 height 6
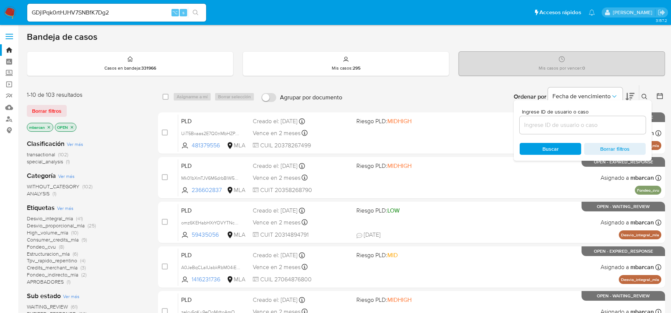
click at [606, 124] on input at bounding box center [582, 125] width 126 height 10
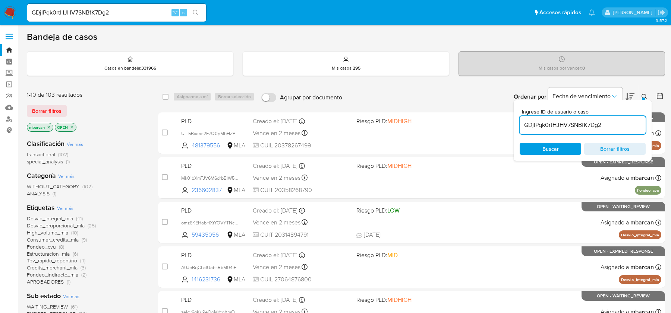
type input "GDjlPqk0rtHJHV7SNBfK7Dg2"
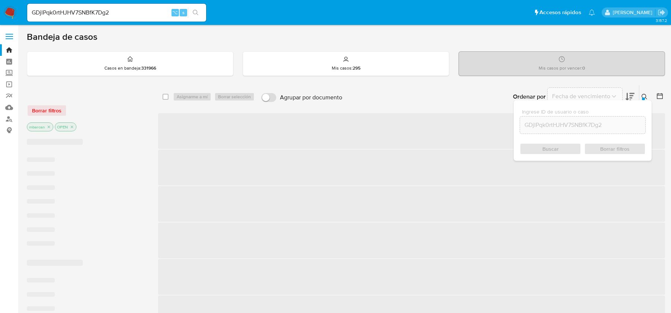
click at [644, 95] on icon at bounding box center [644, 97] width 6 height 6
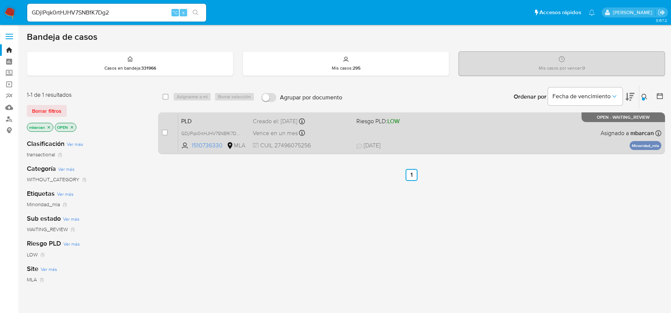
click at [165, 131] on input "checkbox" at bounding box center [165, 133] width 6 height 6
checkbox input "true"
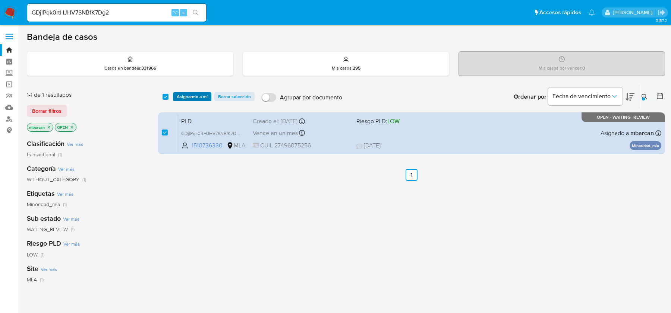
click at [197, 97] on span "Asignarme a mí" at bounding box center [192, 96] width 31 height 7
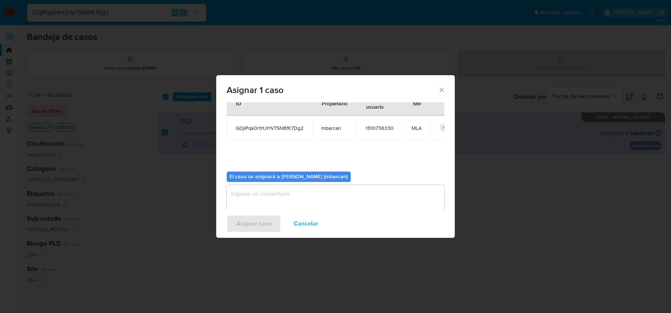
scroll to position [38, 0]
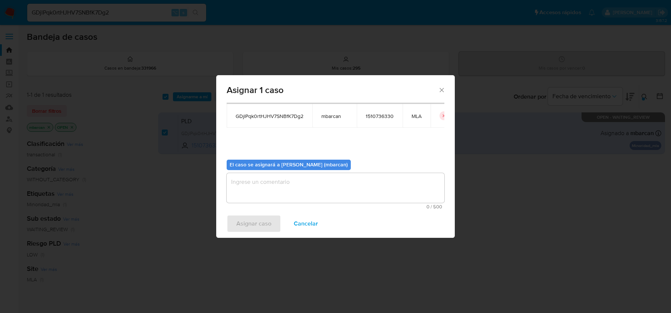
click at [269, 177] on textarea "assign-modal" at bounding box center [336, 188] width 218 height 30
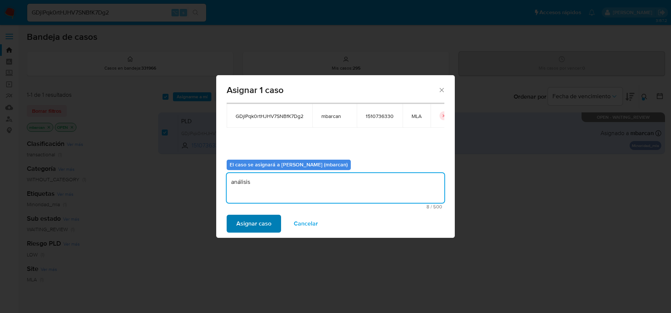
type textarea "análisis"
click at [246, 227] on span "Asignar caso" at bounding box center [253, 224] width 35 height 16
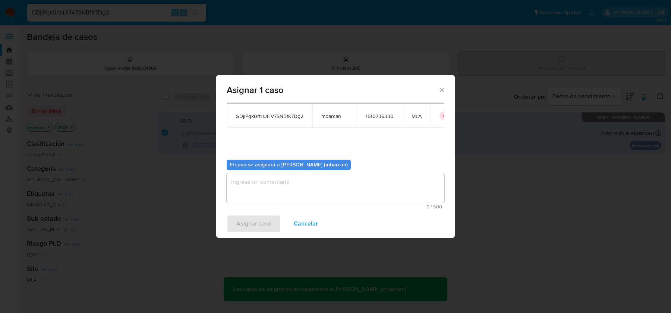
checkbox input "false"
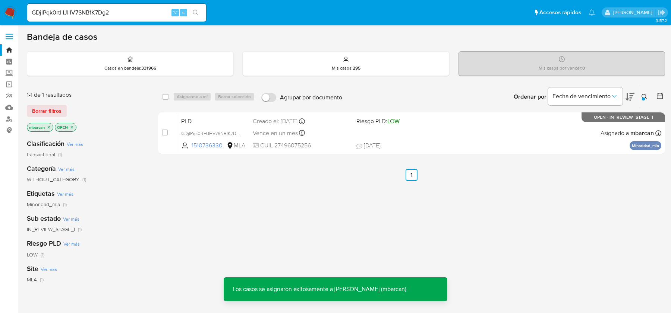
click at [191, 120] on span "PLD" at bounding box center [214, 121] width 66 height 10
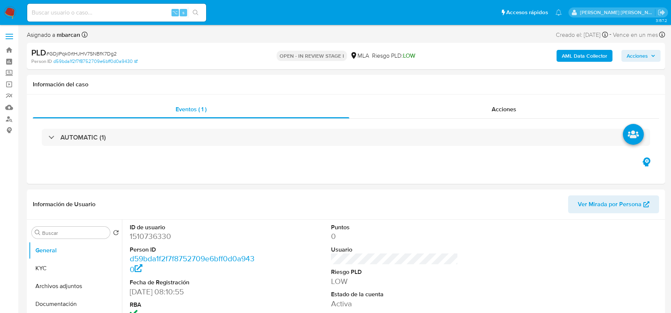
select select "10"
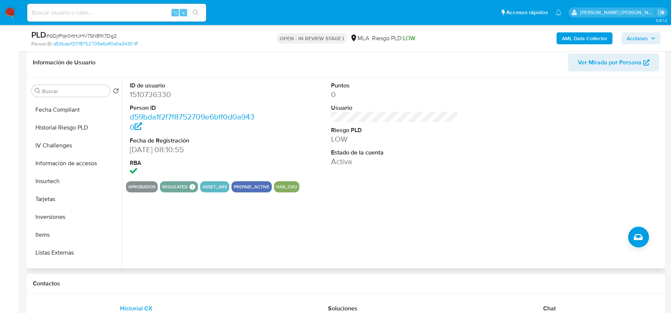
scroll to position [368, 0]
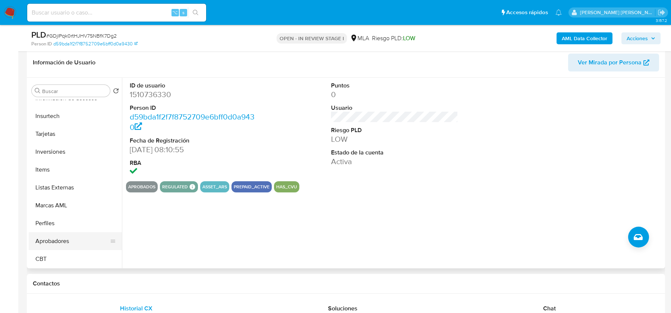
click at [61, 241] on button "Aprobadores" at bounding box center [72, 241] width 87 height 18
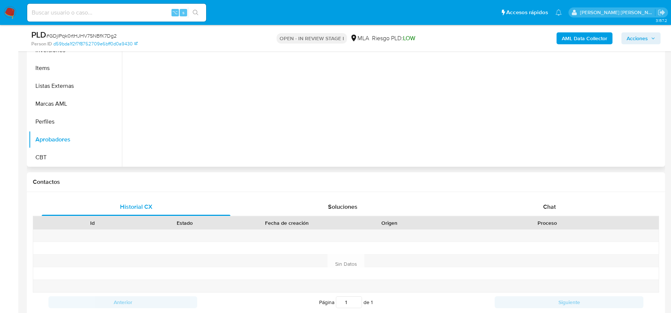
scroll to position [267, 0]
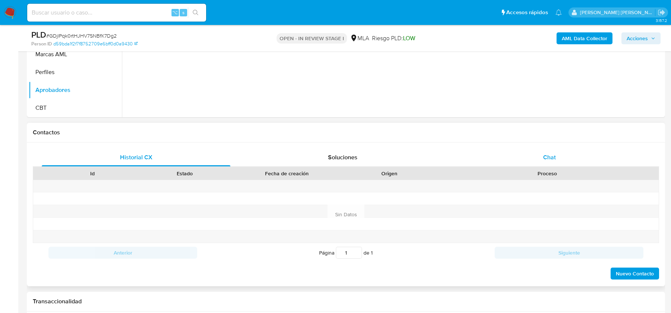
click at [566, 158] on div "Chat" at bounding box center [549, 158] width 189 height 18
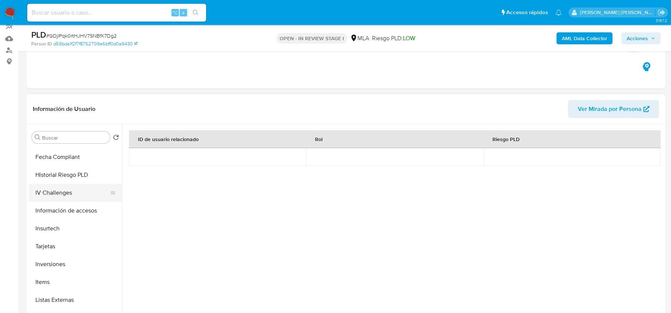
scroll to position [0, 0]
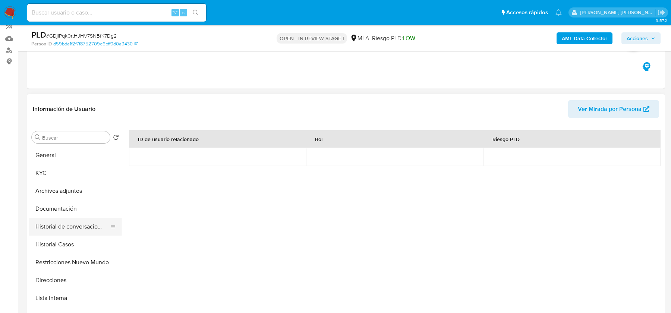
click at [56, 218] on button "Historial de conversaciones" at bounding box center [72, 227] width 87 height 18
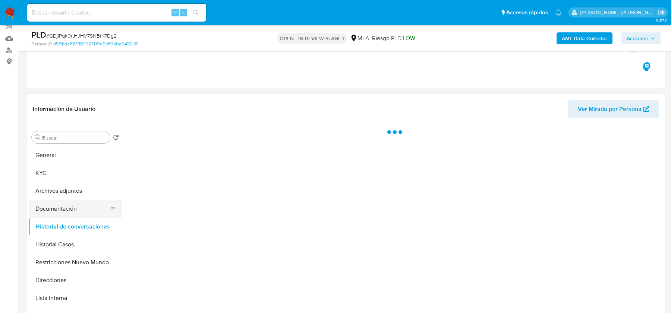
click at [60, 206] on button "Documentación" at bounding box center [72, 209] width 87 height 18
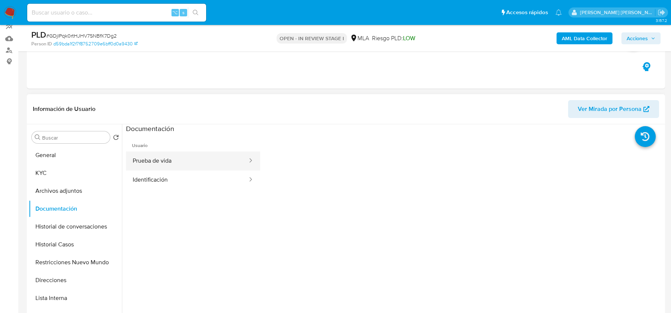
click at [200, 152] on button "Prueba de vida" at bounding box center [187, 161] width 122 height 19
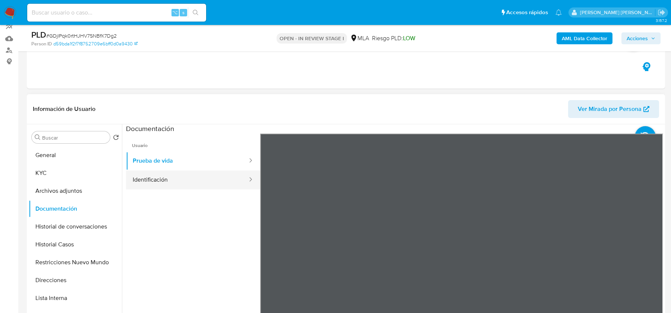
click at [157, 180] on button "Identificación" at bounding box center [187, 180] width 122 height 19
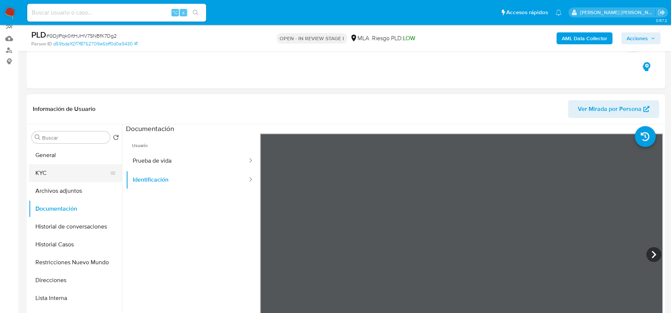
click at [69, 175] on button "KYC" at bounding box center [72, 173] width 87 height 18
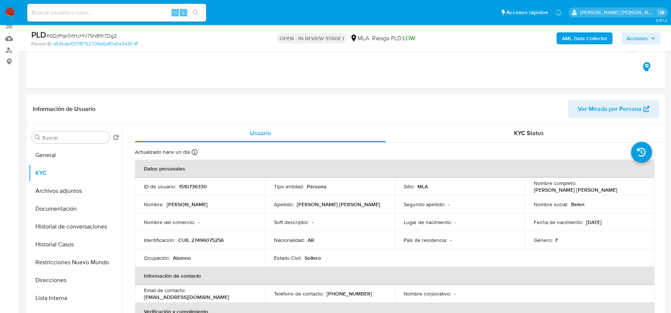
click at [74, 32] on span "# GDjlPqk0rtHJHV7SNBfK7Dg2" at bounding box center [81, 35] width 70 height 7
copy span "GDjlPqk0rtHJHV7SNBfK7Dg2"
click at [62, 150] on button "General" at bounding box center [72, 155] width 87 height 18
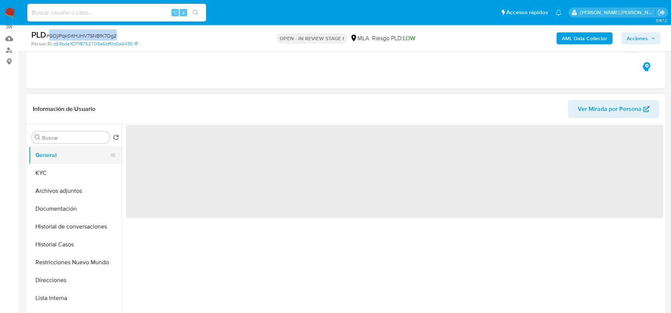
click at [62, 150] on button "General" at bounding box center [72, 155] width 87 height 18
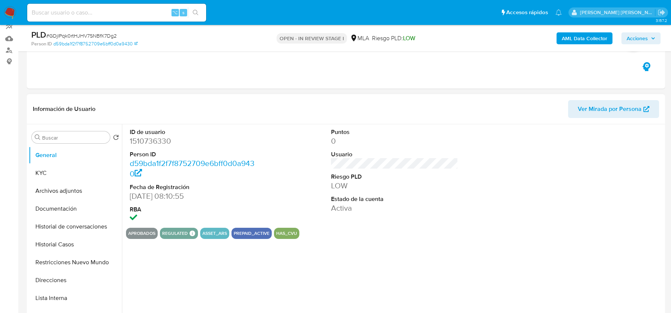
click at [150, 140] on dd "1510736330" at bounding box center [193, 141] width 127 height 10
copy dd "1510736330"
click at [58, 172] on button "KYC" at bounding box center [72, 173] width 87 height 18
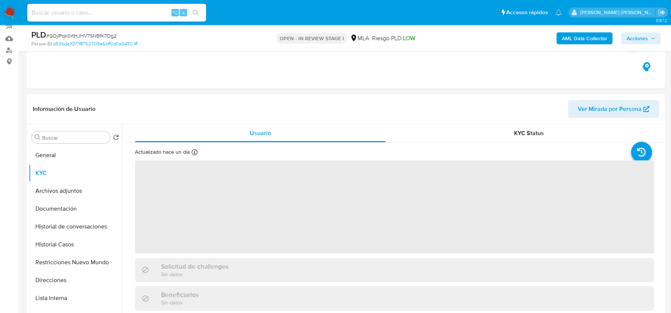
click at [593, 37] on b "AML Data Collector" at bounding box center [583, 38] width 45 height 12
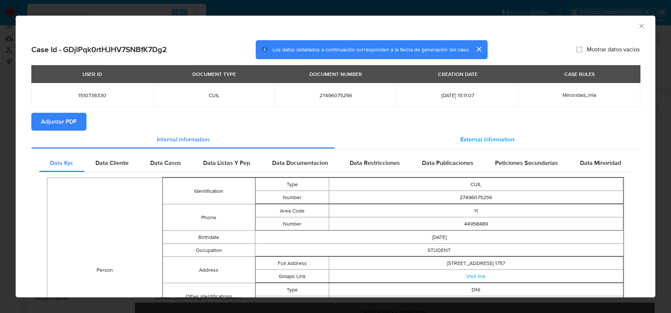
click at [514, 133] on div "External information" at bounding box center [487, 140] width 305 height 18
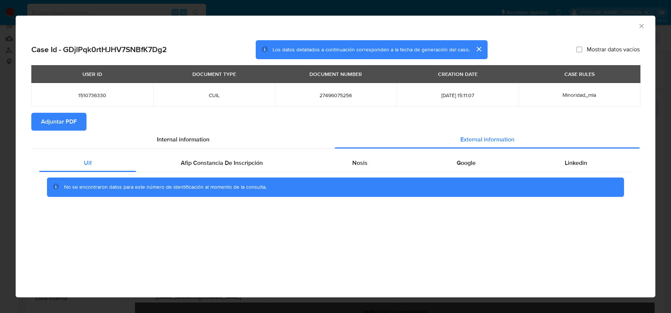
drag, startPoint x: 57, startPoint y: 123, endPoint x: 61, endPoint y: 123, distance: 4.1
click at [57, 123] on span "Adjuntar PDF" at bounding box center [59, 122] width 36 height 16
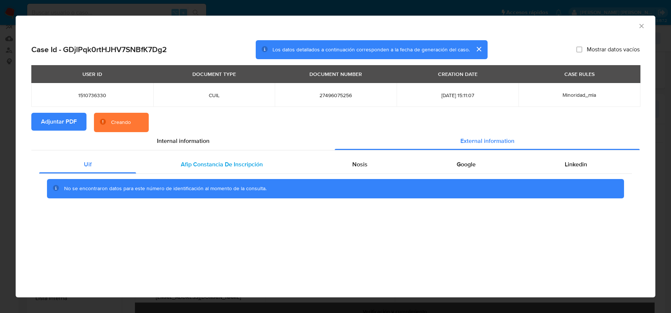
click at [259, 162] on span "Afip Constancia De Inscripción" at bounding box center [222, 164] width 82 height 9
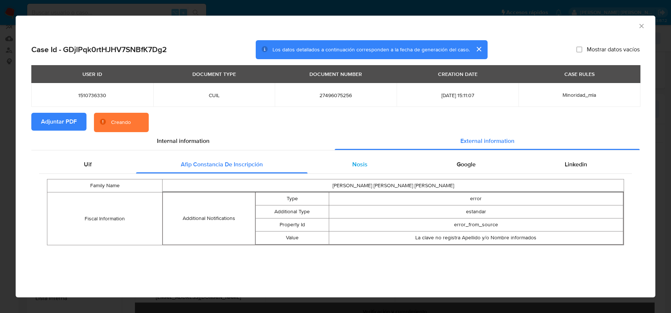
click at [376, 162] on div "Nosis" at bounding box center [359, 165] width 104 height 18
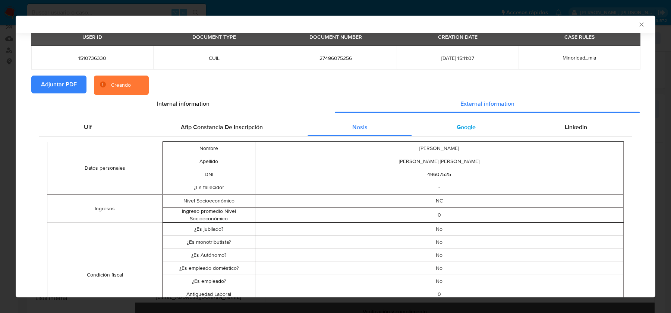
scroll to position [37, 0]
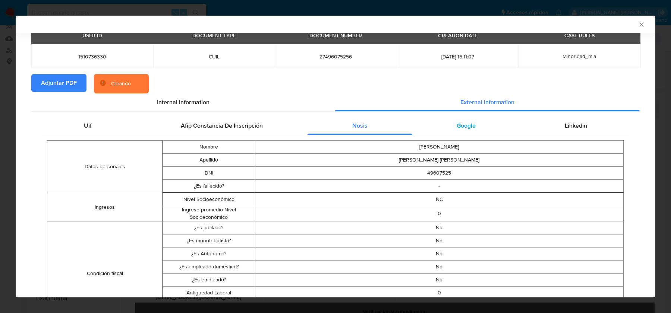
click at [466, 127] on span "Google" at bounding box center [465, 125] width 19 height 9
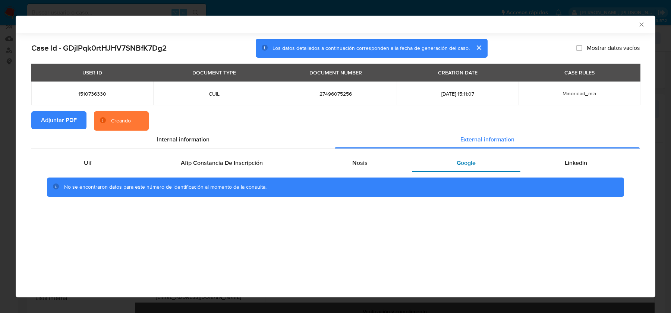
scroll to position [0, 0]
click at [591, 174] on div "No se encontraron datos para este número de identificación al momento de la con…" at bounding box center [335, 187] width 592 height 30
click at [575, 157] on div "Linkedin" at bounding box center [575, 163] width 111 height 18
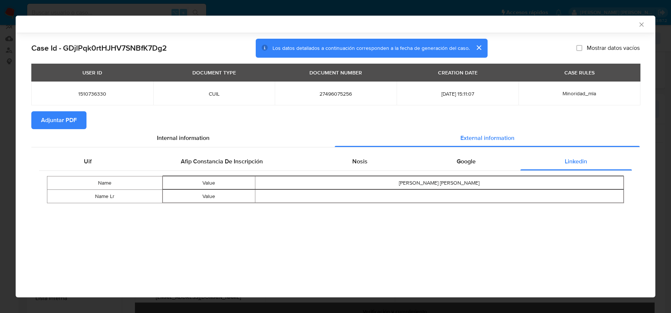
click at [639, 24] on icon "Cerrar ventana" at bounding box center [640, 24] width 7 height 7
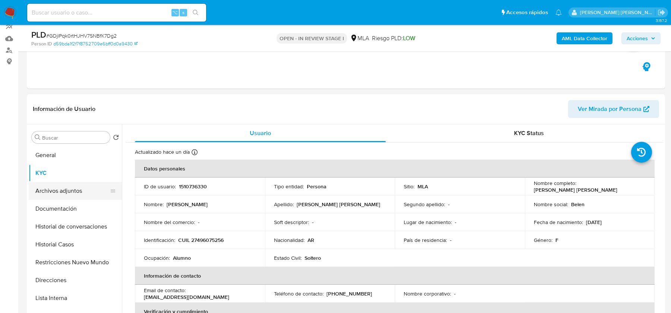
click at [57, 192] on button "Archivos adjuntos" at bounding box center [72, 191] width 87 height 18
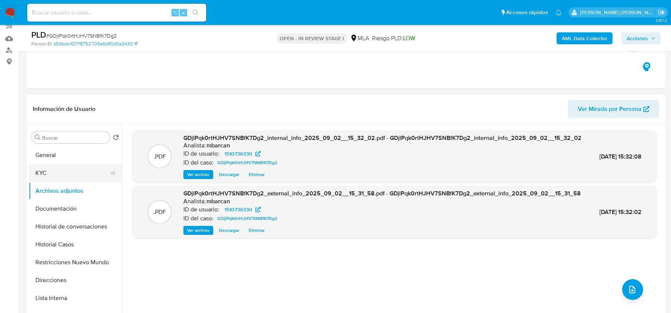
click at [66, 175] on button "KYC" at bounding box center [72, 173] width 87 height 18
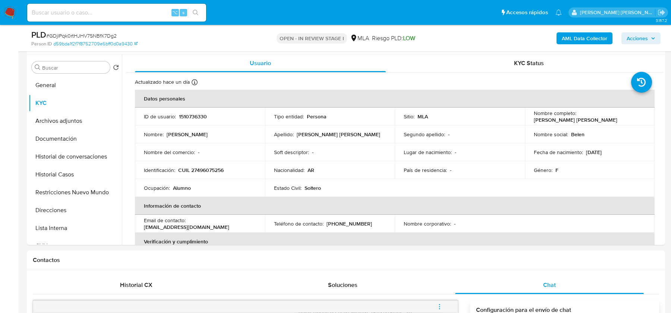
scroll to position [319, 0]
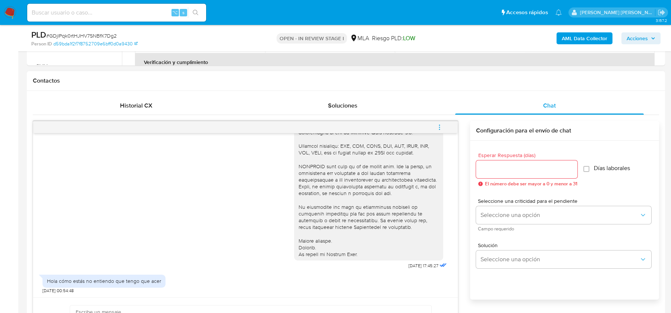
click at [83, 278] on div "Hola cómo estás no entiendo que tengo que acer" at bounding box center [104, 281] width 114 height 7
copy div "Hola cómo estás no entiendo que tengo que acer"
click at [77, 37] on span "# GDjlPqk0rtHJHV7SNBfK7Dg2" at bounding box center [81, 35] width 70 height 7
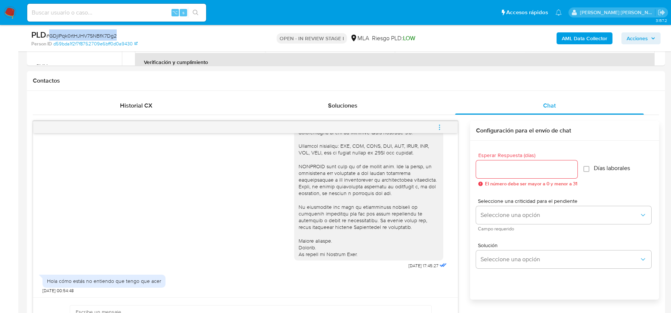
click at [77, 37] on span "# GDjlPqk0rtHJHV7SNBfK7Dg2" at bounding box center [81, 35] width 70 height 7
copy span "GDjlPqk0rtHJHV7SNBfK7Dg2"
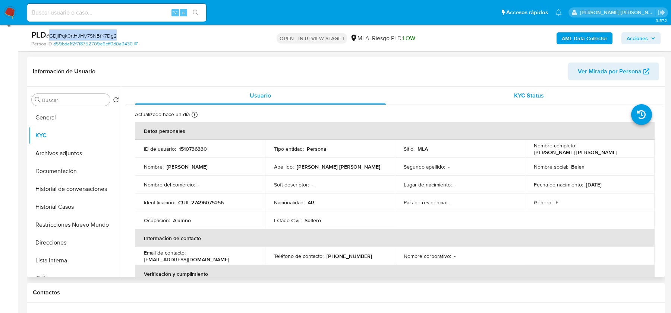
scroll to position [66, 0]
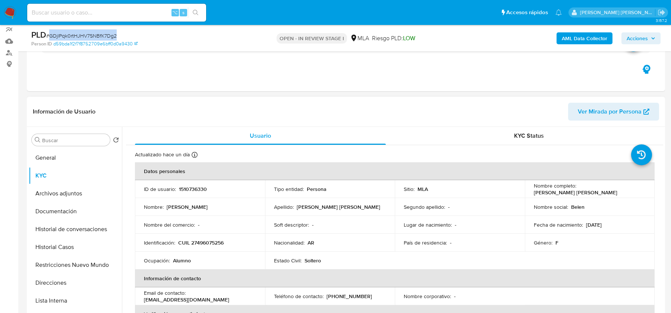
drag, startPoint x: 532, startPoint y: 193, endPoint x: 612, endPoint y: 192, distance: 79.4
click at [612, 192] on div "Nombre completo : Maria Belen Caballero Villalba" at bounding box center [589, 189] width 112 height 13
copy p "[PERSON_NAME] [PERSON_NAME]"
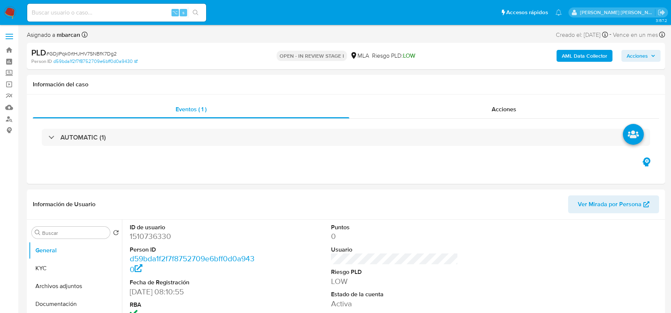
click at [89, 14] on input at bounding box center [116, 13] width 179 height 10
paste input "fSPaA33JnFrdQ5rClghpfILs"
type input "fSPaA33JnFrdQ5rClghpfILs"
select select "10"
type input "fSPaA33JnFrdQ5rClghpfILs"
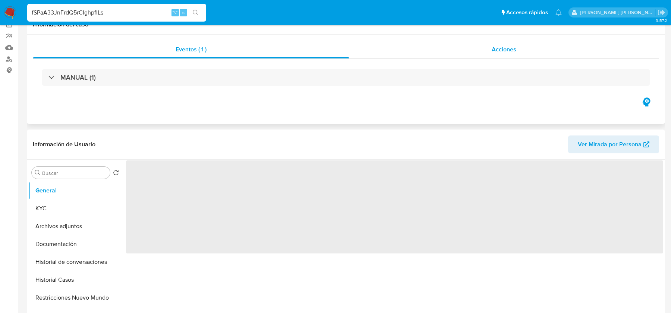
scroll to position [223, 0]
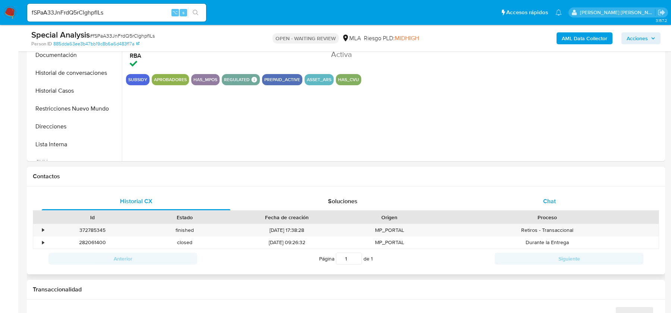
click at [555, 208] on div "Chat" at bounding box center [549, 202] width 189 height 18
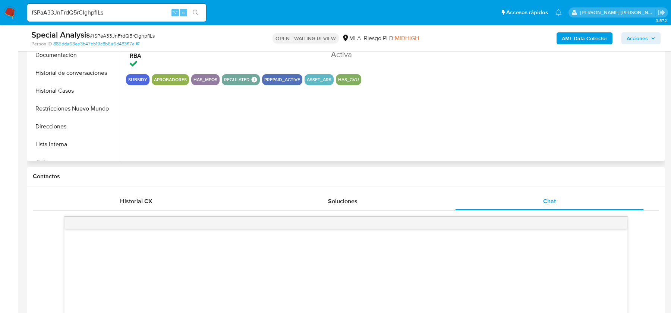
scroll to position [357, 0]
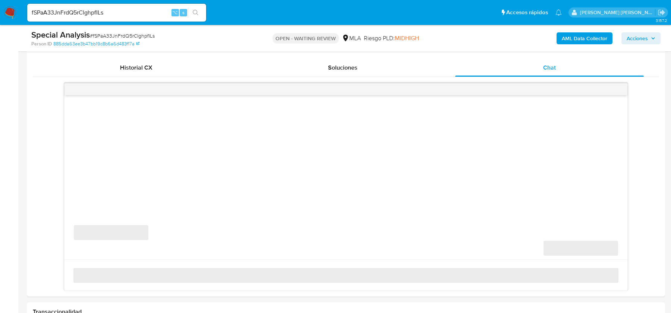
select select "10"
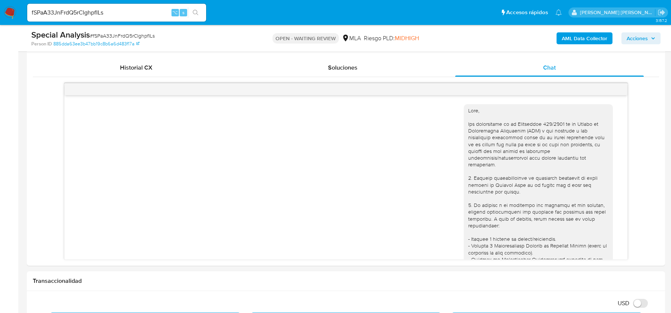
scroll to position [294, 0]
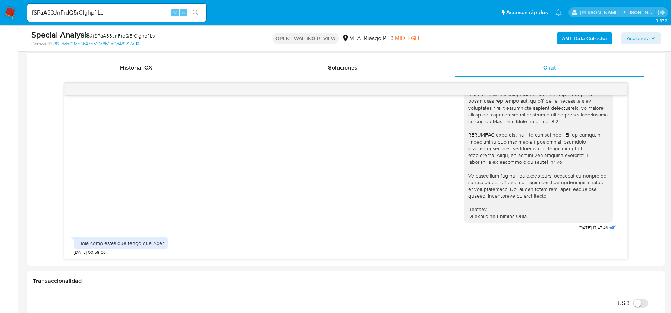
click at [9, 10] on img at bounding box center [10, 12] width 13 height 13
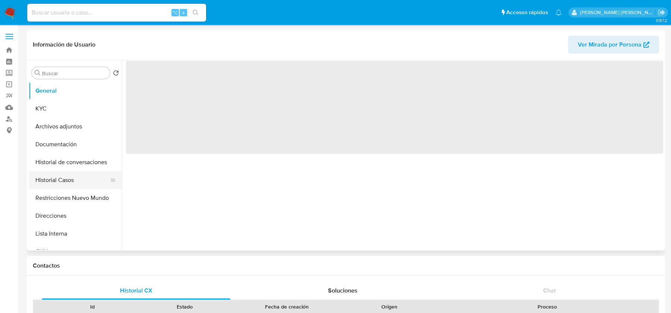
click at [50, 182] on button "Historial Casos" at bounding box center [72, 180] width 87 height 18
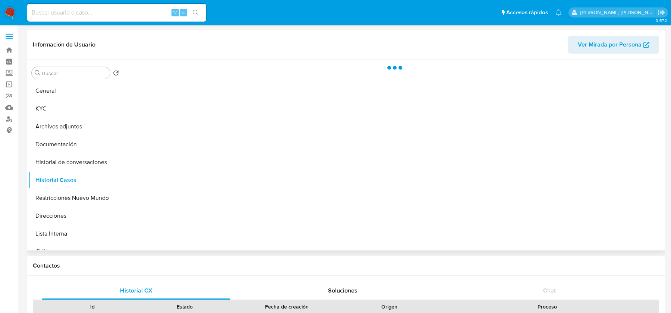
select select "10"
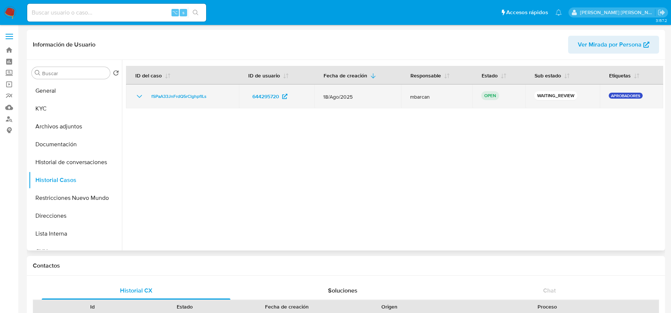
click at [169, 91] on td "fSPaA33JnFrdQ5rClghpfILs" at bounding box center [182, 97] width 113 height 24
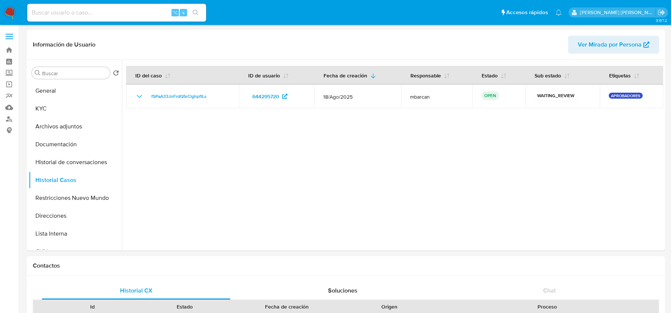
click at [12, 15] on img at bounding box center [10, 12] width 13 height 13
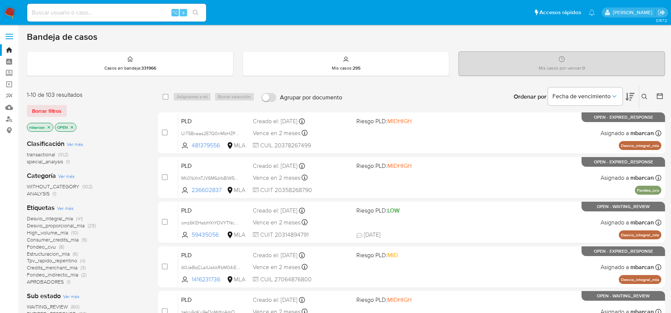
click at [644, 94] on icon at bounding box center [644, 97] width 6 height 6
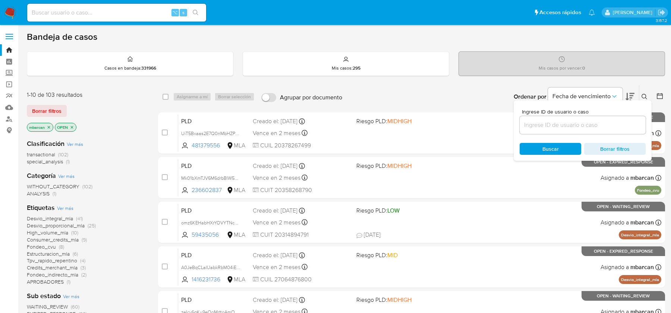
click at [547, 126] on input at bounding box center [582, 125] width 126 height 10
type input "fSPaA33JnFrdQ5rClghpfILs"
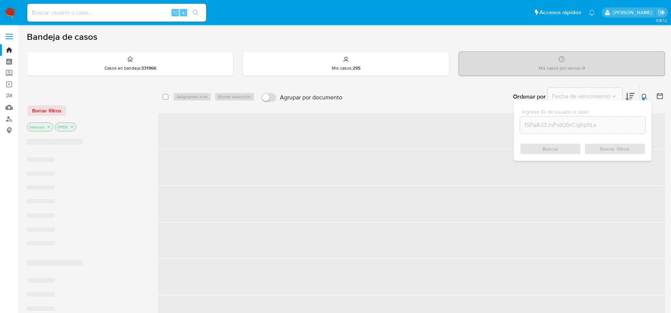
click at [644, 96] on icon at bounding box center [644, 97] width 6 height 6
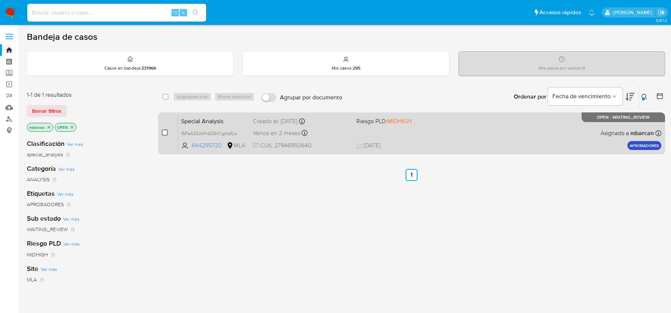
click at [166, 130] on input "checkbox" at bounding box center [165, 133] width 6 height 6
checkbox input "true"
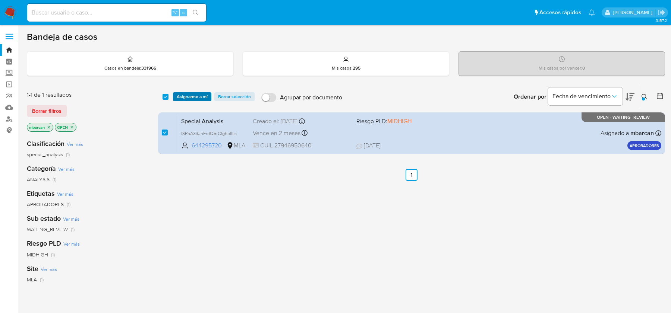
click at [191, 93] on span "Asignarme a mí" at bounding box center [192, 96] width 31 height 7
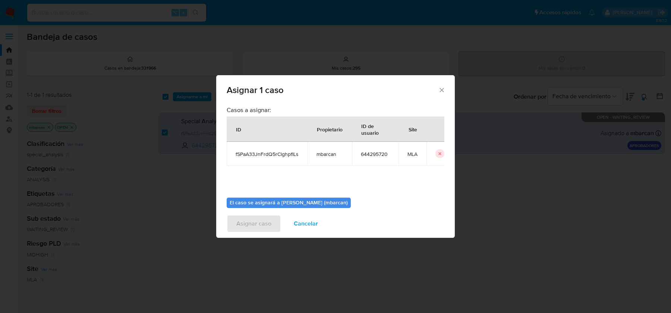
scroll to position [38, 0]
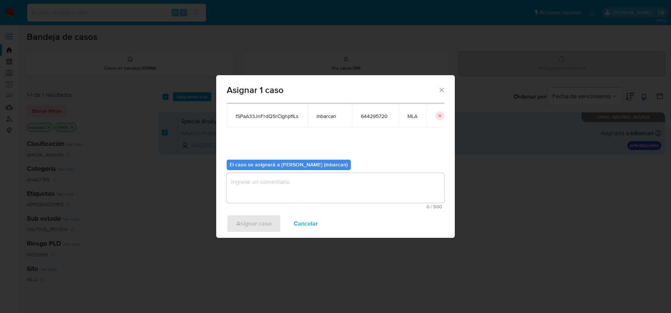
click at [308, 171] on div "El caso se asignará a [PERSON_NAME] (mbarcan) 0 / 500 500 caracteres restantes" at bounding box center [336, 182] width 218 height 56
click at [304, 181] on textarea "assign-modal" at bounding box center [336, 188] width 218 height 30
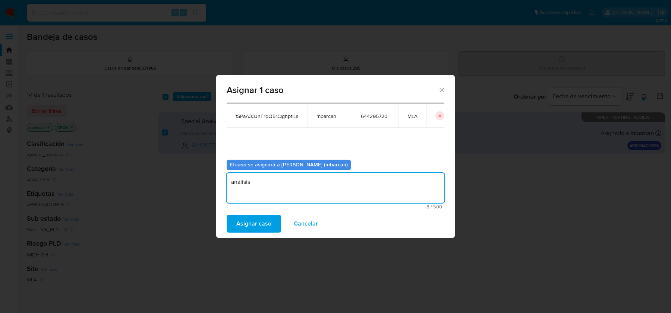
type textarea "análisis"
click at [246, 213] on div "Asignar caso Cancelar" at bounding box center [335, 224] width 238 height 28
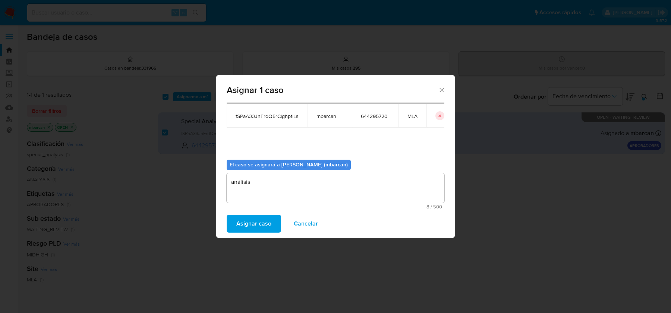
click at [246, 224] on span "Asignar caso" at bounding box center [253, 224] width 35 height 16
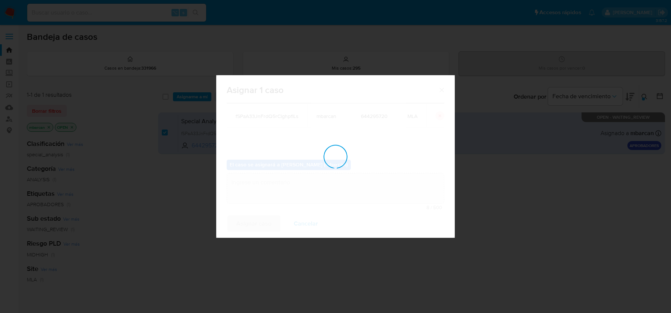
checkbox input "false"
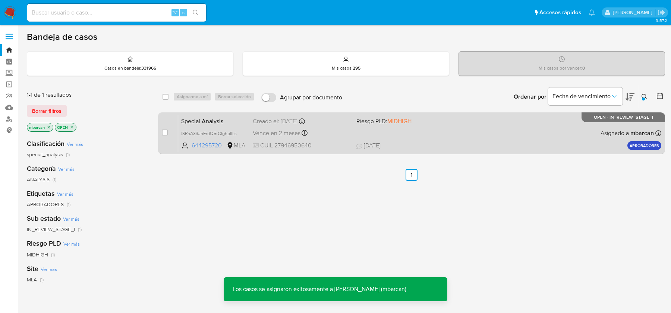
click at [237, 123] on span "Special Analysis" at bounding box center [214, 121] width 66 height 10
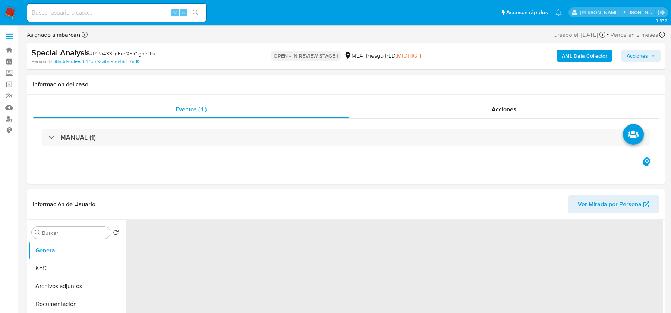
select select "10"
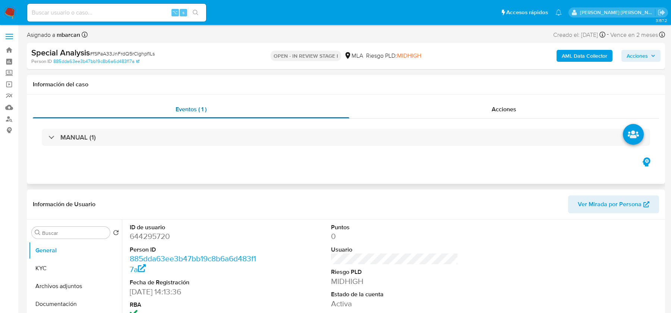
scroll to position [306, 0]
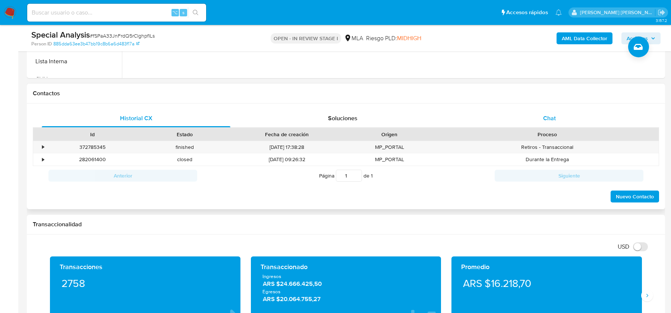
click at [544, 115] on span "Chat" at bounding box center [549, 118] width 13 height 9
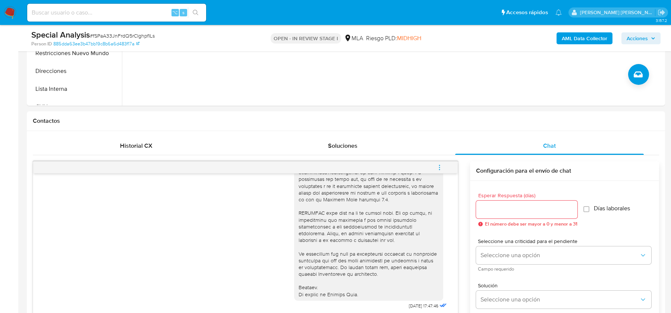
scroll to position [181, 0]
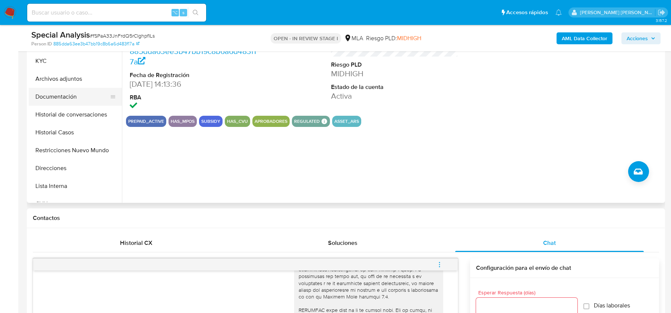
click at [60, 98] on button "Documentación" at bounding box center [72, 97] width 87 height 18
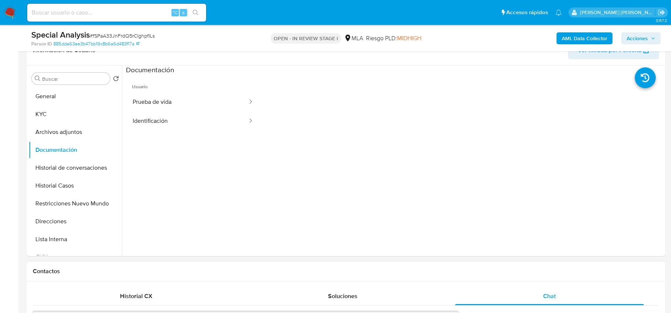
scroll to position [109, 0]
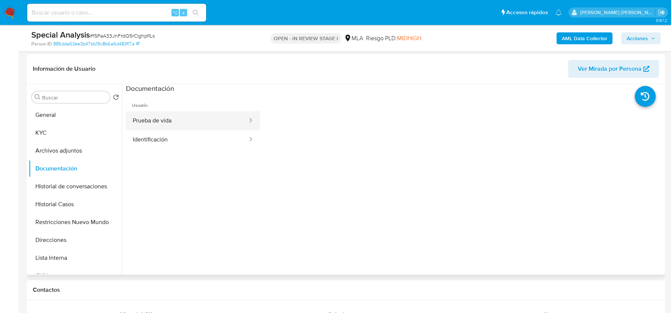
click at [161, 114] on button "Prueba de vida" at bounding box center [187, 120] width 122 height 19
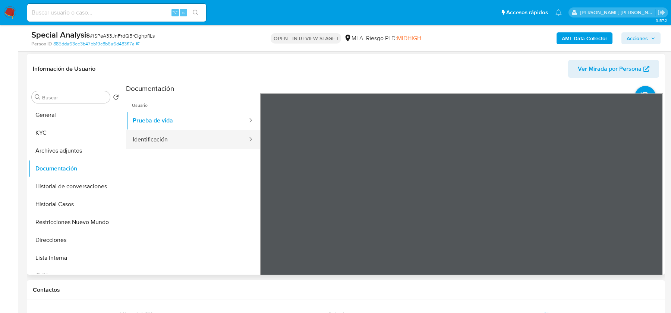
click at [203, 138] on button "Identificación" at bounding box center [187, 139] width 122 height 19
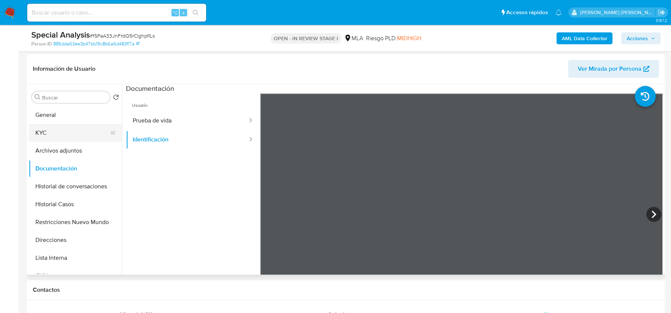
click at [53, 130] on button "KYC" at bounding box center [72, 133] width 87 height 18
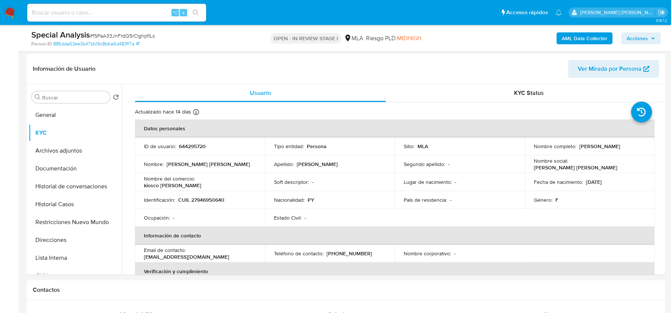
click at [576, 39] on b "AML Data Collector" at bounding box center [583, 38] width 45 height 12
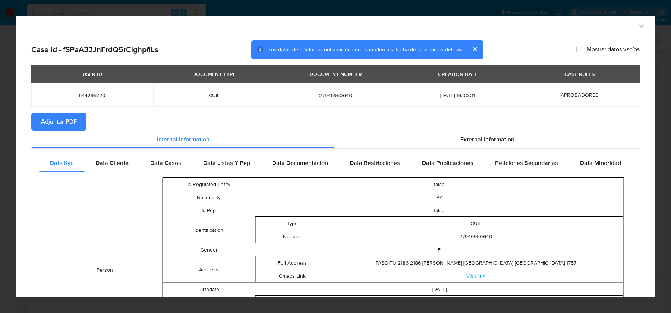
drag, startPoint x: 455, startPoint y: 140, endPoint x: 124, endPoint y: 126, distance: 331.5
click at [454, 140] on div "External information" at bounding box center [487, 140] width 305 height 18
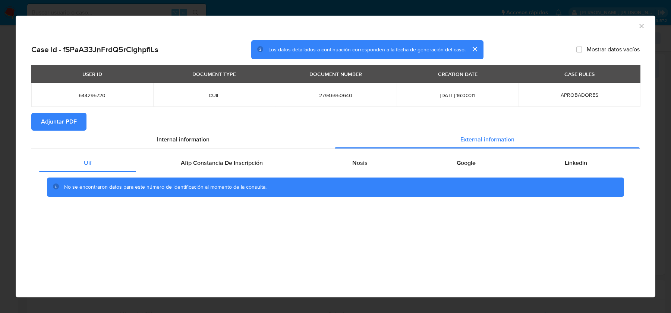
click at [77, 120] on button "Adjuntar PDF" at bounding box center [58, 122] width 55 height 18
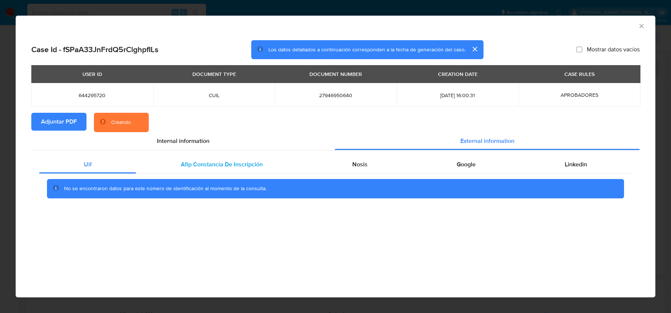
click at [228, 167] on span "Afip Constancia De Inscripción" at bounding box center [222, 164] width 82 height 9
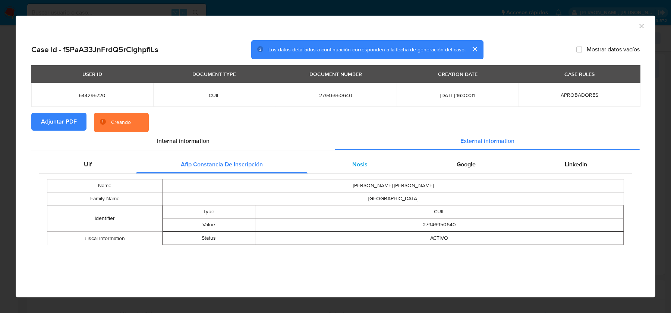
click at [391, 172] on div "Nosis" at bounding box center [359, 165] width 104 height 18
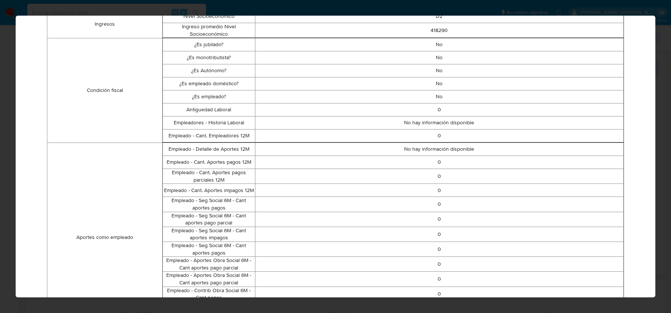
scroll to position [0, 0]
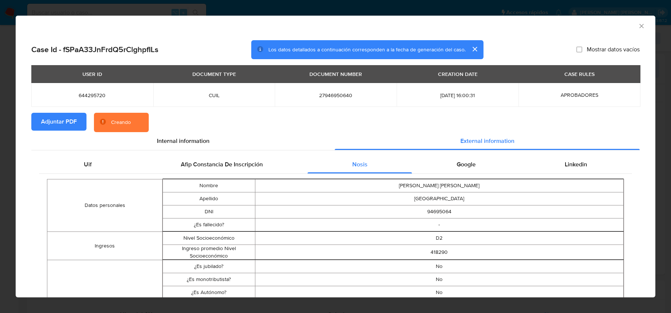
click at [476, 161] on div "Google" at bounding box center [466, 165] width 108 height 18
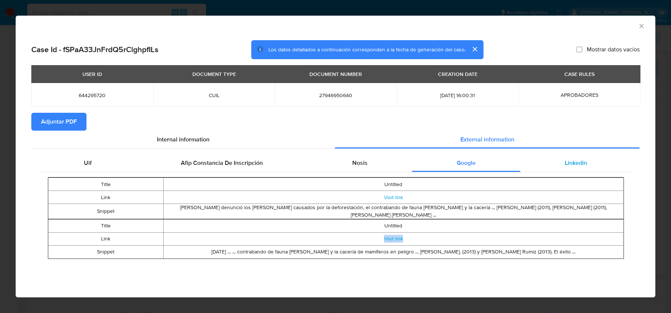
click at [564, 172] on div "Linkedin" at bounding box center [575, 163] width 111 height 18
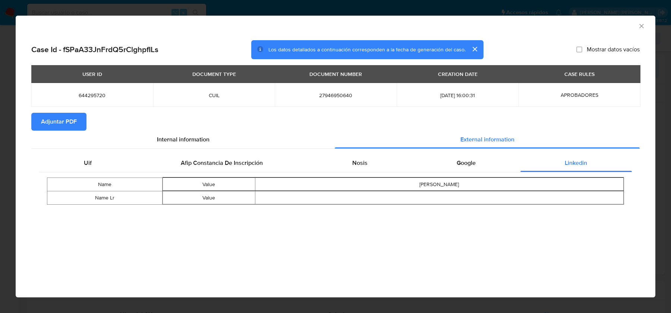
click at [641, 26] on icon "Cerrar ventana" at bounding box center [641, 26] width 4 height 4
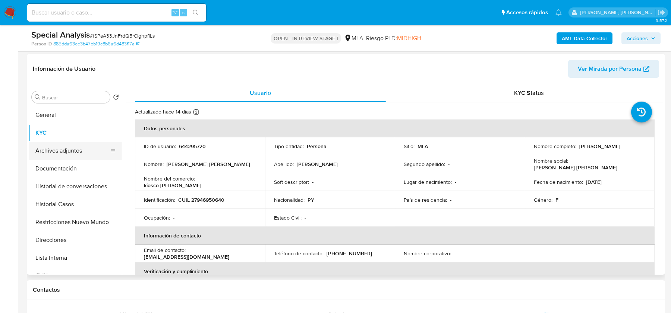
click at [74, 153] on button "Archivos adjuntos" at bounding box center [72, 151] width 87 height 18
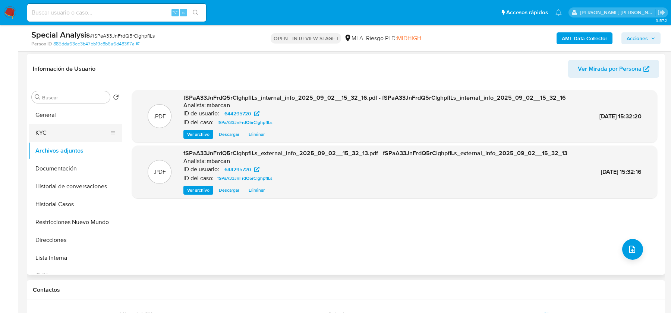
click at [37, 130] on button "KYC" at bounding box center [72, 133] width 87 height 18
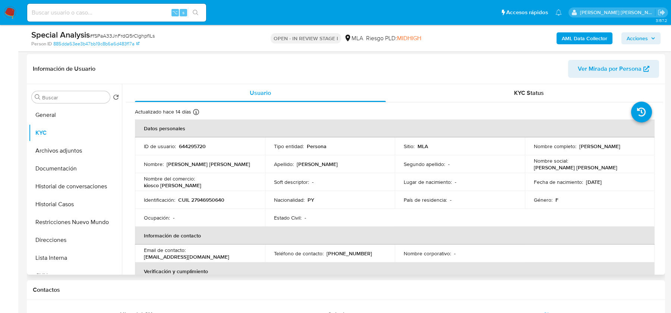
click at [611, 145] on p "[PERSON_NAME]" at bounding box center [599, 146] width 41 height 7
copy p "[PERSON_NAME]"
click at [579, 146] on p "[PERSON_NAME]" at bounding box center [599, 146] width 41 height 7
drag, startPoint x: 576, startPoint y: 146, endPoint x: 625, endPoint y: 146, distance: 49.2
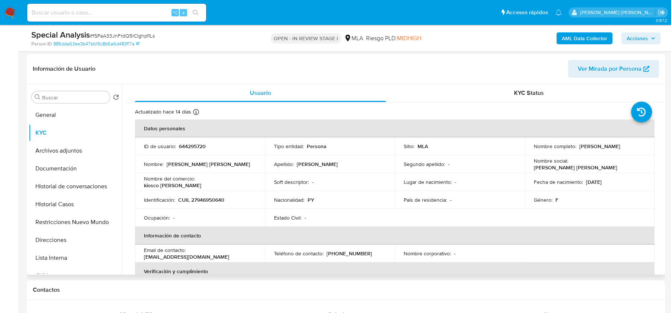
click at [627, 146] on div "Nombre completo : [PERSON_NAME]" at bounding box center [589, 146] width 112 height 7
copy p "[PERSON_NAME]"
drag, startPoint x: 179, startPoint y: 200, endPoint x: 232, endPoint y: 200, distance: 52.9
click at [232, 200] on div "Identificación : CUIL 27946950640" at bounding box center [200, 200] width 112 height 7
copy p "CUIL 27946950640"
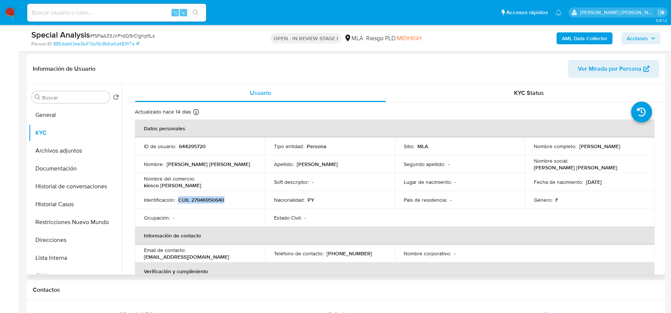
click at [208, 199] on p "CUIL 27946950640" at bounding box center [201, 200] width 46 height 7
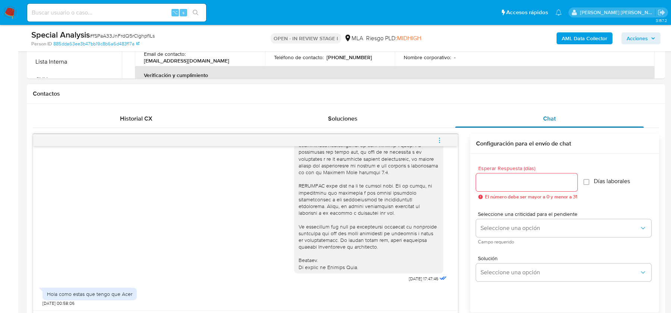
scroll to position [371, 0]
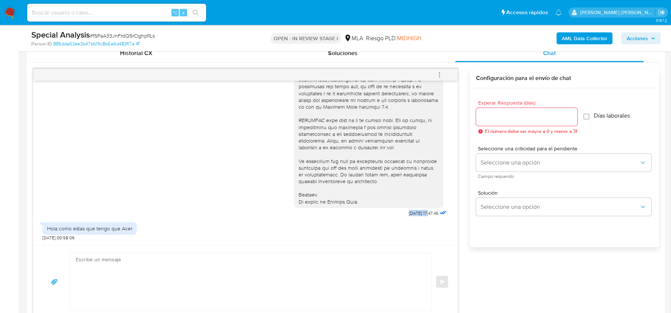
drag, startPoint x: 399, startPoint y: 212, endPoint x: 422, endPoint y: 212, distance: 22.7
click at [422, 212] on span "[DATE] 17:47:46" at bounding box center [423, 213] width 29 height 6
copy span "[DATE]"
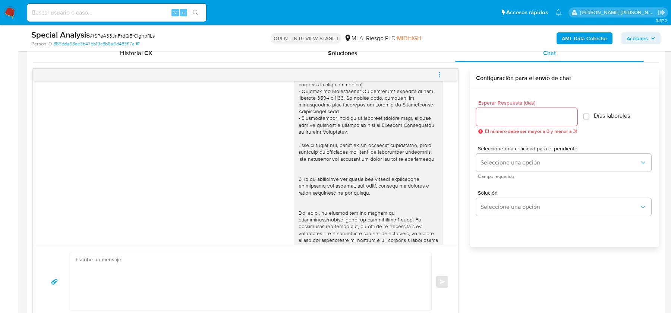
scroll to position [294, 0]
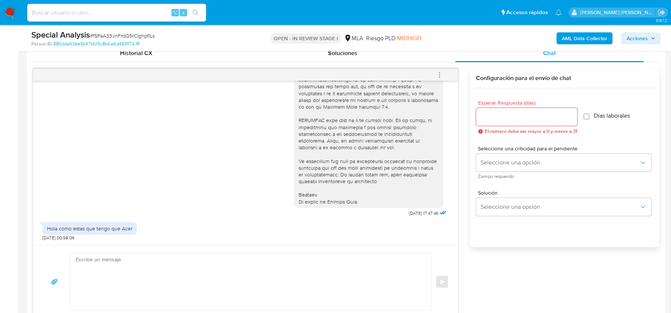
click at [58, 229] on div "Hola como estas que tengo que Acer" at bounding box center [89, 228] width 85 height 7
copy div "Hola como estas que tengo que Acer"
click at [117, 34] on span "# fSPaA33JnFrdQ5rClghpfILs" at bounding box center [122, 35] width 65 height 7
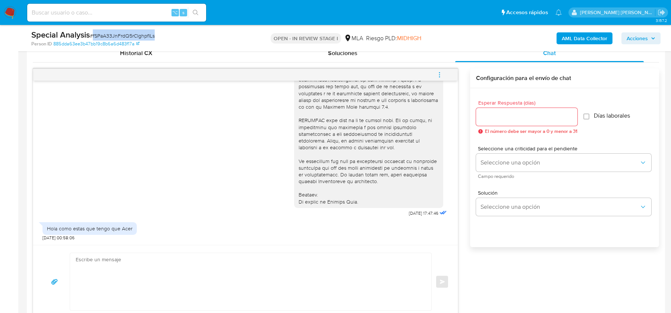
click at [117, 34] on span "# fSPaA33JnFrdQ5rClghpfILs" at bounding box center [122, 35] width 65 height 7
copy span "fSPaA33JnFrdQ5rClghpfILs"
click at [106, 35] on span "# fSPaA33JnFrdQ5rClghpfILs" at bounding box center [122, 35] width 65 height 7
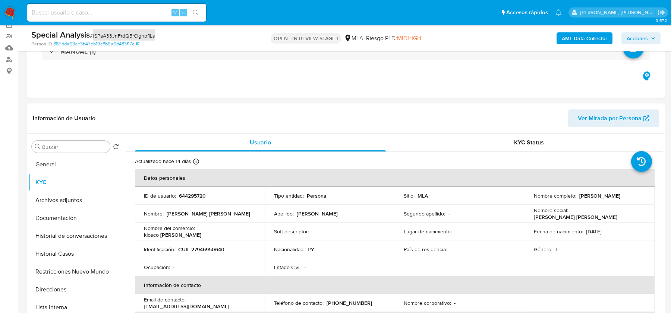
scroll to position [23, 0]
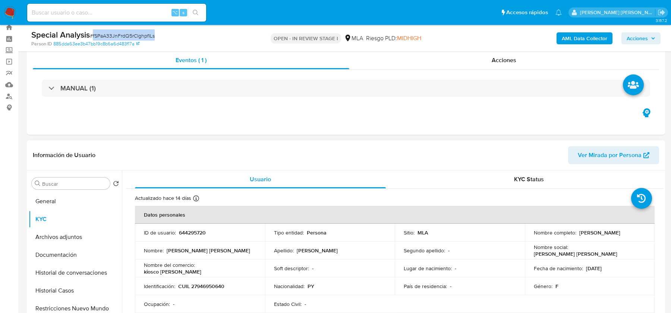
click at [191, 231] on p "644295720" at bounding box center [192, 232] width 27 height 7
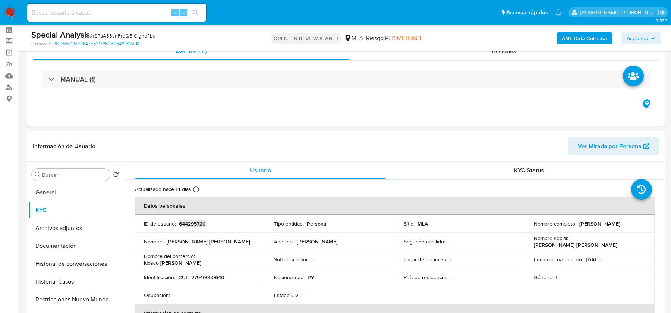
scroll to position [35, 0]
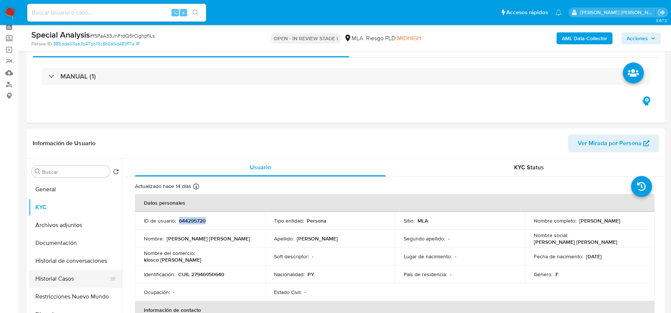
click at [42, 277] on button "Historial Casos" at bounding box center [72, 279] width 87 height 18
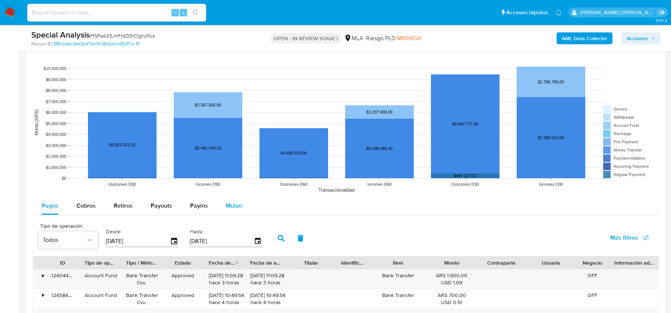
click at [235, 209] on div "Mulan" at bounding box center [234, 206] width 16 height 18
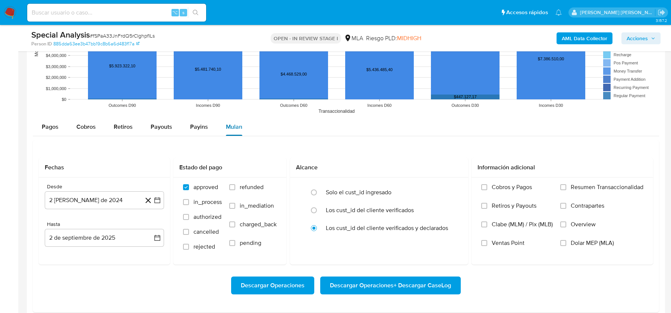
scroll to position [923, 0]
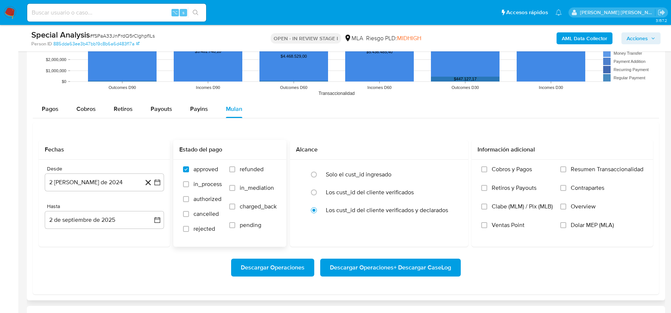
click at [246, 166] on span "refunded" at bounding box center [252, 169] width 24 height 7
click at [235, 167] on input "refunded" at bounding box center [232, 170] width 6 height 6
checkbox input "true"
click at [579, 227] on span "Dolar MEP (MLA)" at bounding box center [591, 225] width 43 height 7
click at [566, 227] on input "Dolar MEP (MLA)" at bounding box center [563, 225] width 6 height 6
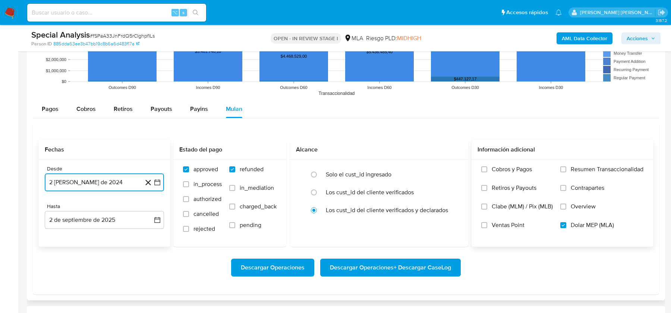
click at [100, 176] on button "2 [PERSON_NAME] de 2024" at bounding box center [104, 183] width 119 height 18
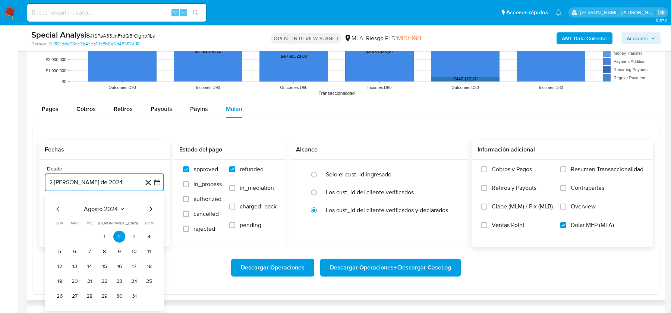
click at [147, 208] on icon "Mes siguiente" at bounding box center [150, 209] width 9 height 9
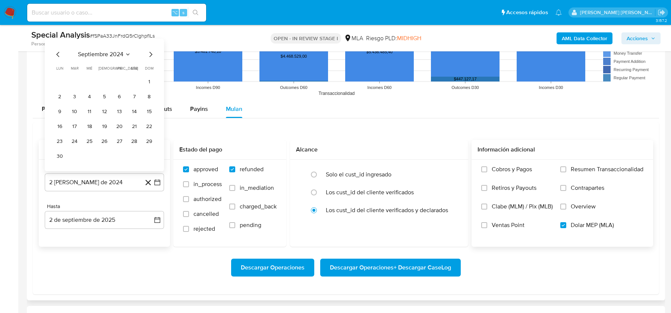
click at [147, 208] on div "Hasta" at bounding box center [104, 206] width 119 height 7
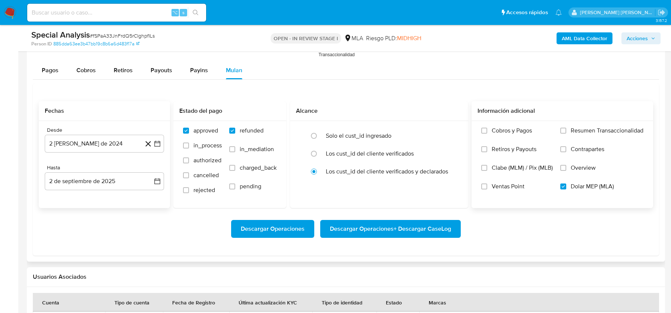
scroll to position [966, 0]
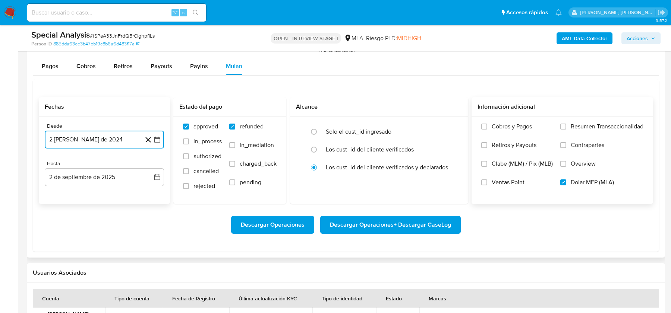
click at [121, 137] on button "2 [PERSON_NAME] de 2024" at bounding box center [104, 140] width 119 height 18
click at [151, 162] on icon "Mes siguiente" at bounding box center [150, 166] width 9 height 9
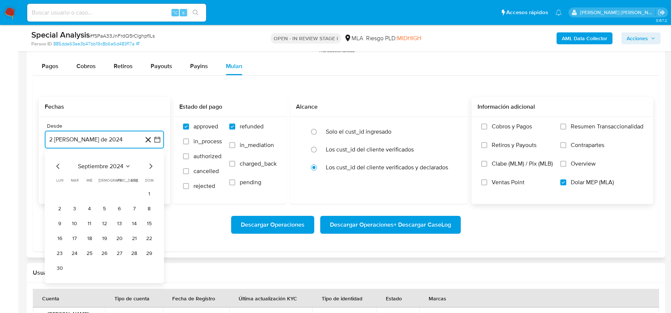
click at [151, 162] on icon "Mes siguiente" at bounding box center [150, 166] width 9 height 9
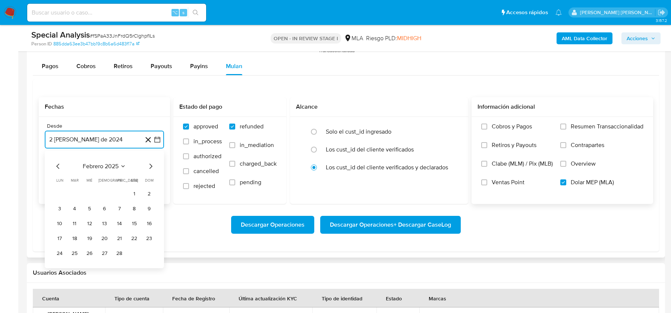
click at [151, 162] on icon "Mes siguiente" at bounding box center [150, 166] width 9 height 9
click at [73, 190] on button "1" at bounding box center [75, 194] width 12 height 12
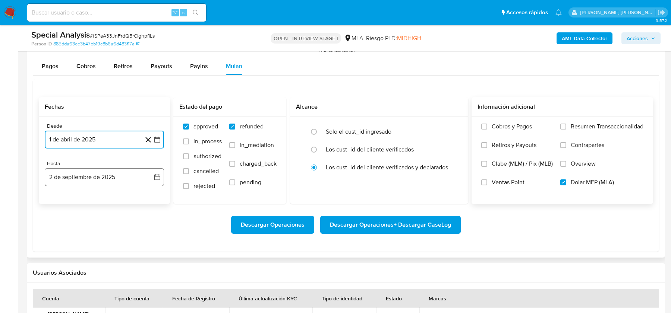
click at [88, 174] on button "2 de septiembre de 2025" at bounding box center [104, 177] width 119 height 18
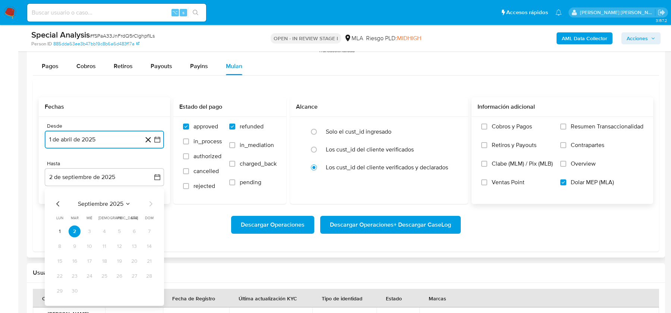
click at [61, 202] on icon "Mes anterior" at bounding box center [58, 204] width 9 height 9
click at [105, 291] on button "31" at bounding box center [104, 291] width 12 height 12
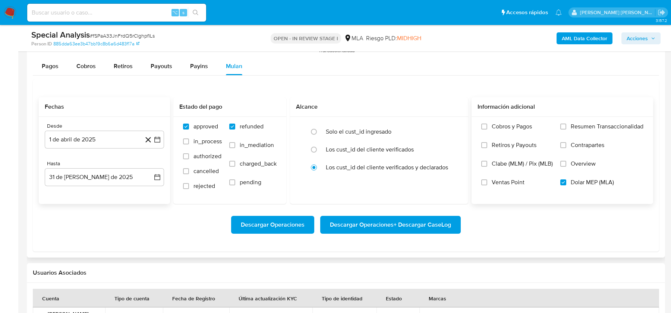
click at [148, 227] on div "Descargar Operaciones Descargar Operaciones + Descargar CaseLog" at bounding box center [346, 225] width 614 height 18
click at [368, 225] on span "Descargar Operaciones + Descargar CaseLog" at bounding box center [390, 225] width 121 height 16
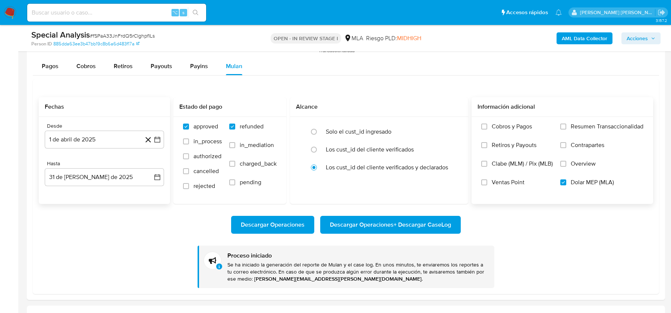
click at [103, 35] on span "# fSPaA33JnFrdQ5rClghpfILs" at bounding box center [122, 35] width 65 height 7
copy span "fSPaA33JnFrdQ5rClghpfILs"
